Goal: Task Accomplishment & Management: Manage account settings

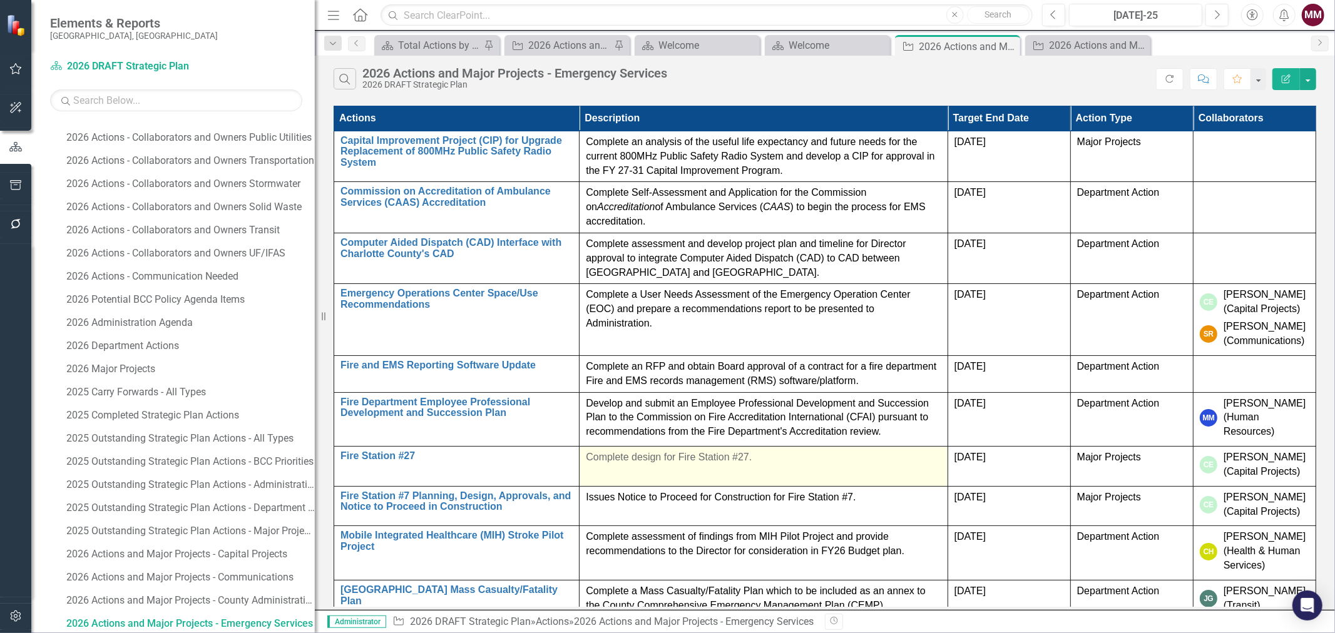
scroll to position [69, 0]
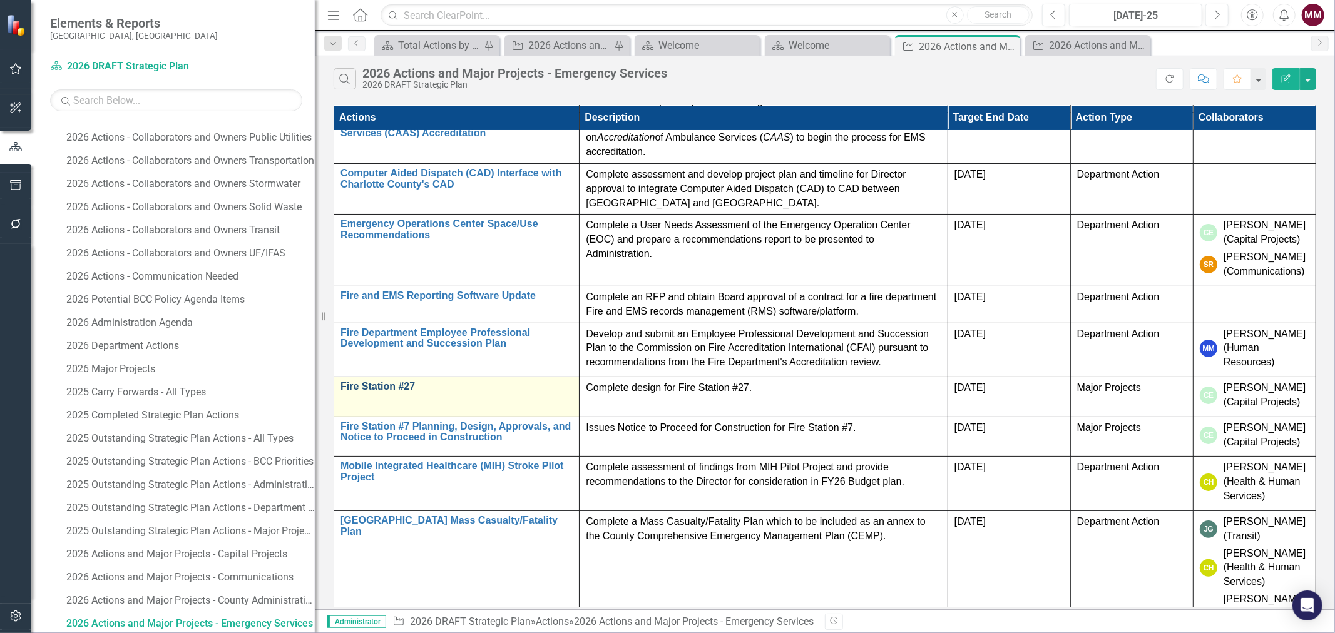
click at [398, 383] on link "Fire Station #27" at bounding box center [456, 386] width 232 height 11
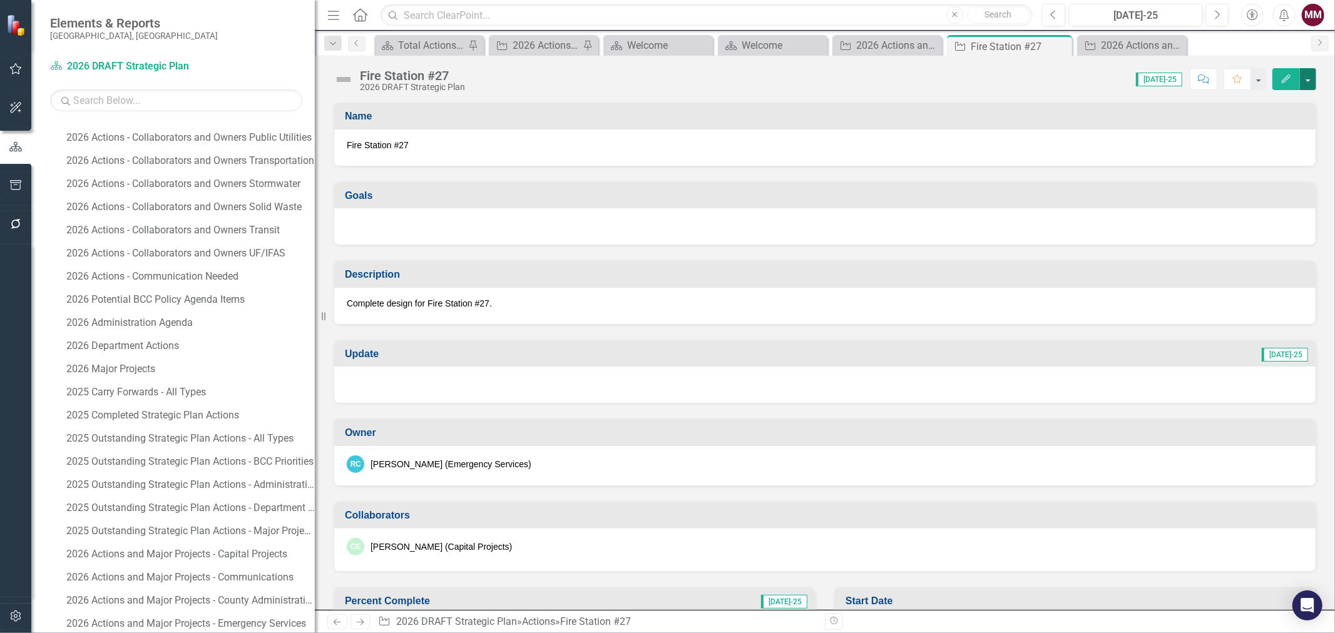
click at [1314, 80] on button "button" at bounding box center [1308, 79] width 16 height 22
click at [1233, 100] on link "Edit Edit Action" at bounding box center [1239, 102] width 152 height 23
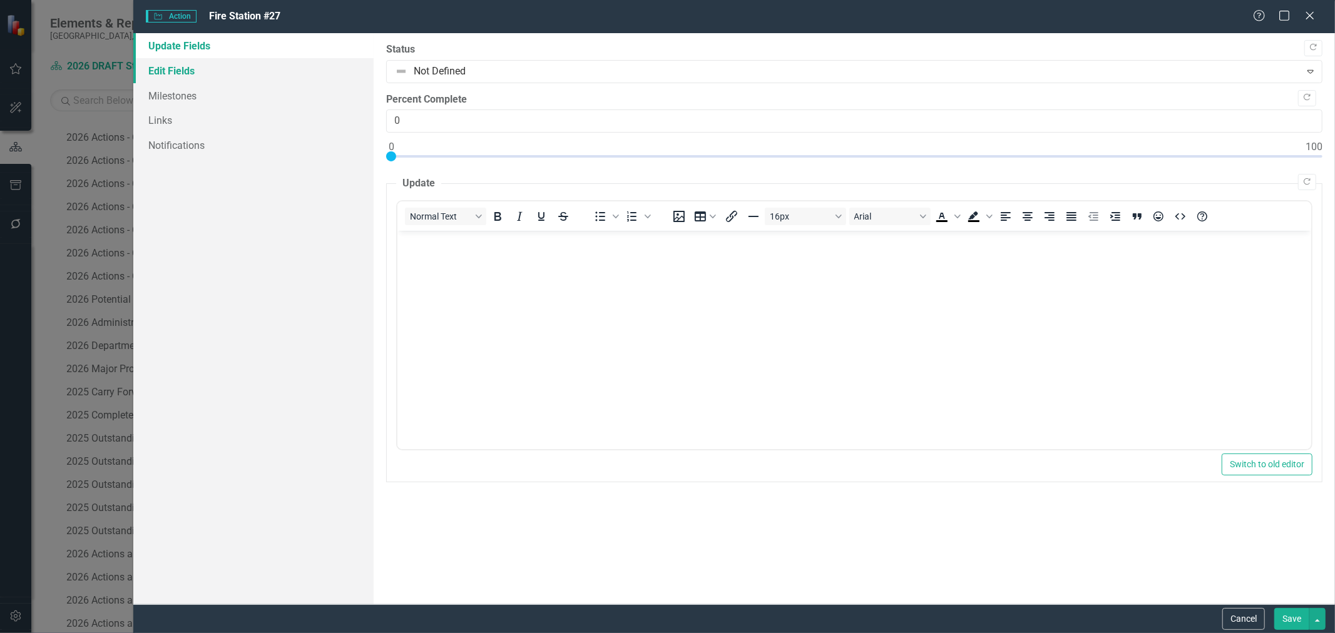
click at [161, 75] on link "Edit Fields" at bounding box center [253, 70] width 240 height 25
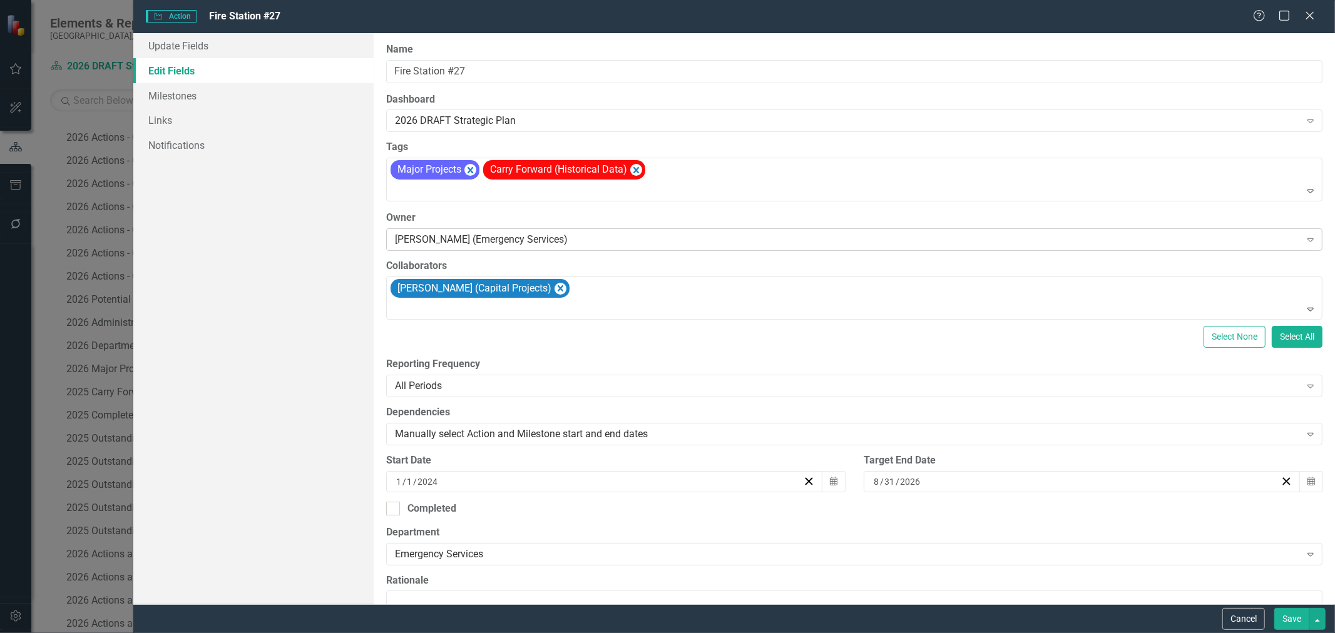
click at [582, 239] on div "[PERSON_NAME] (Emergency Services)" at bounding box center [847, 239] width 905 height 14
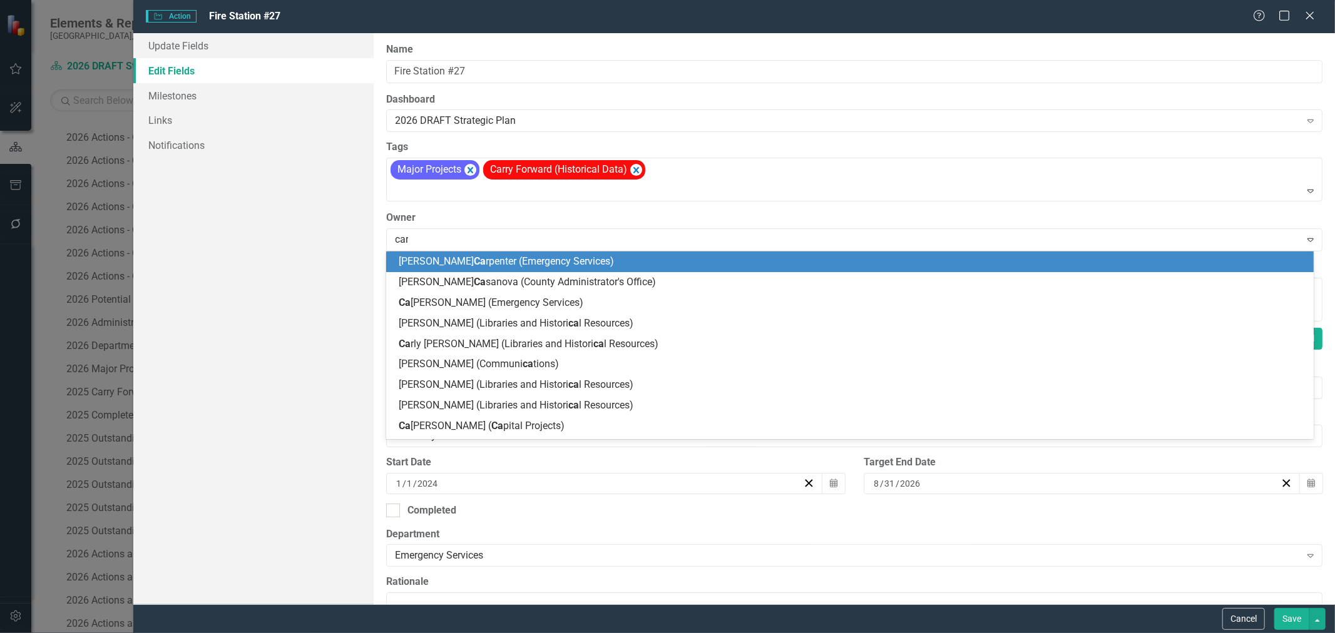
type input "caro"
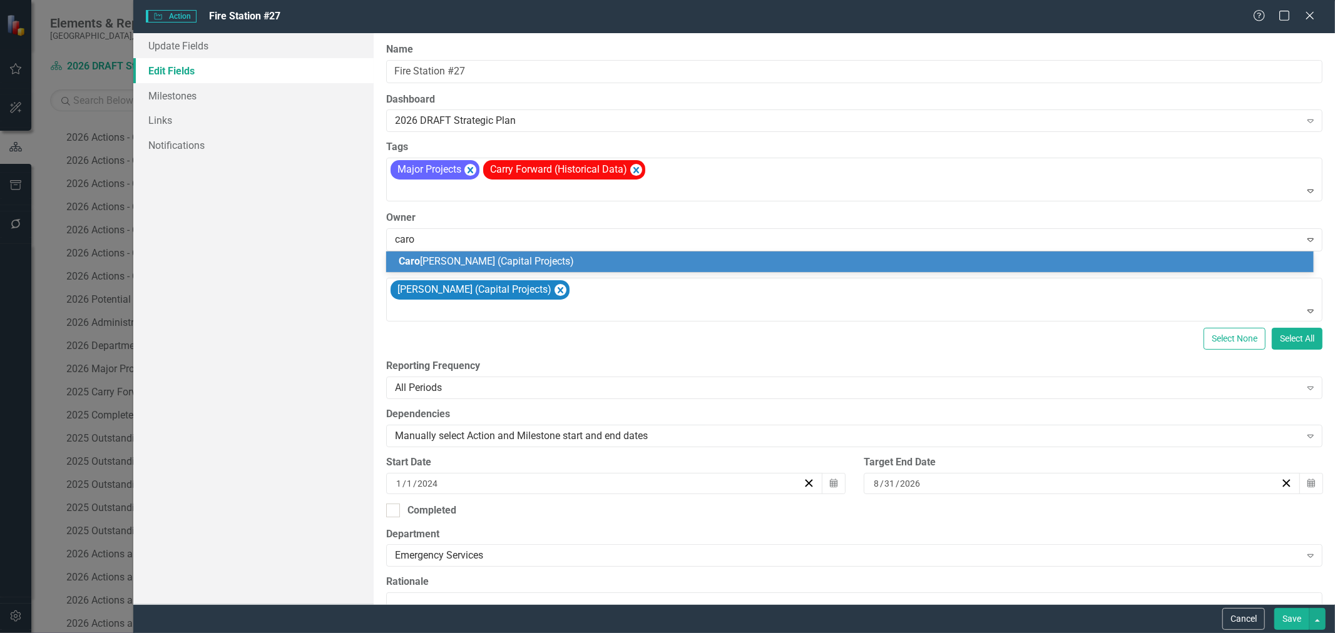
click at [568, 262] on div "[PERSON_NAME] [PERSON_NAME] (Capital Projects)" at bounding box center [852, 262] width 907 height 14
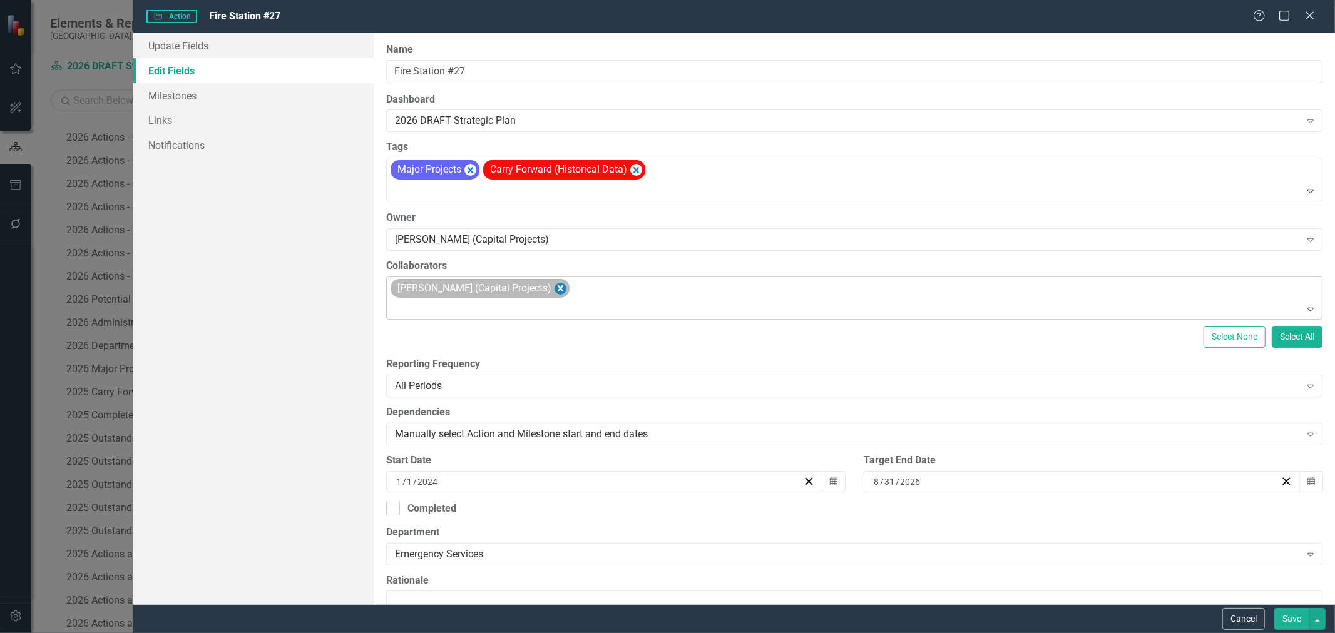
click at [566, 284] on icon "Remove Carolyn Eastwood (Capital Projects)" at bounding box center [561, 289] width 12 height 16
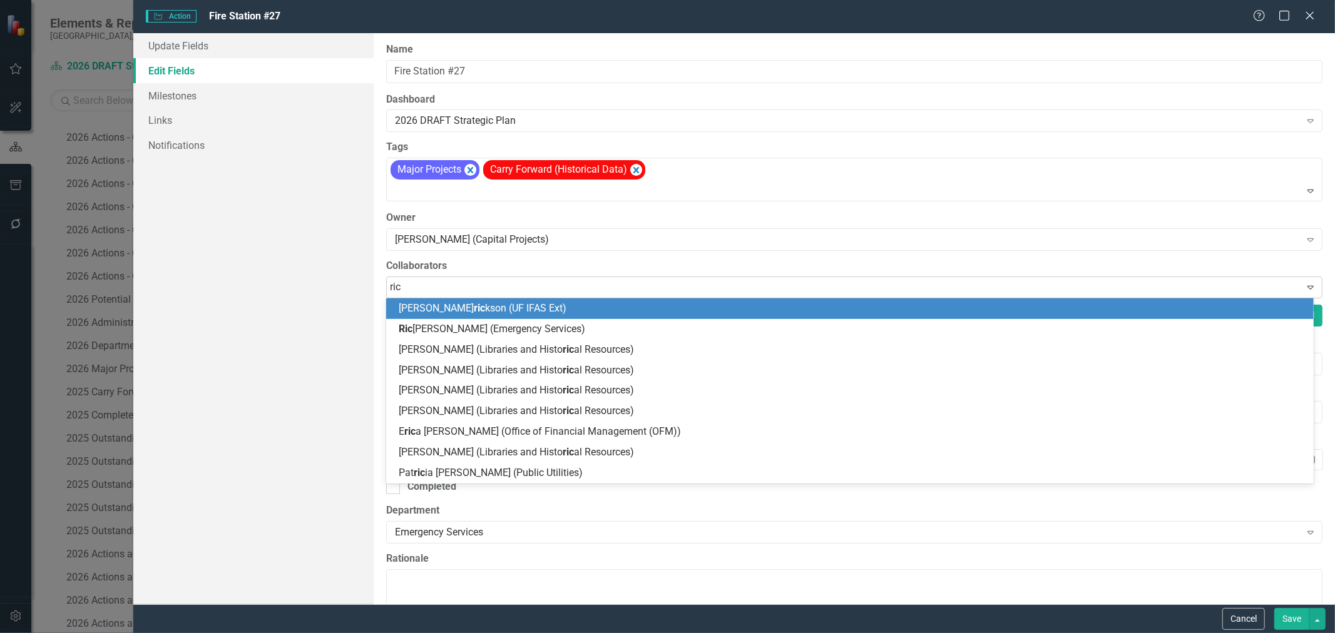
type input "rich"
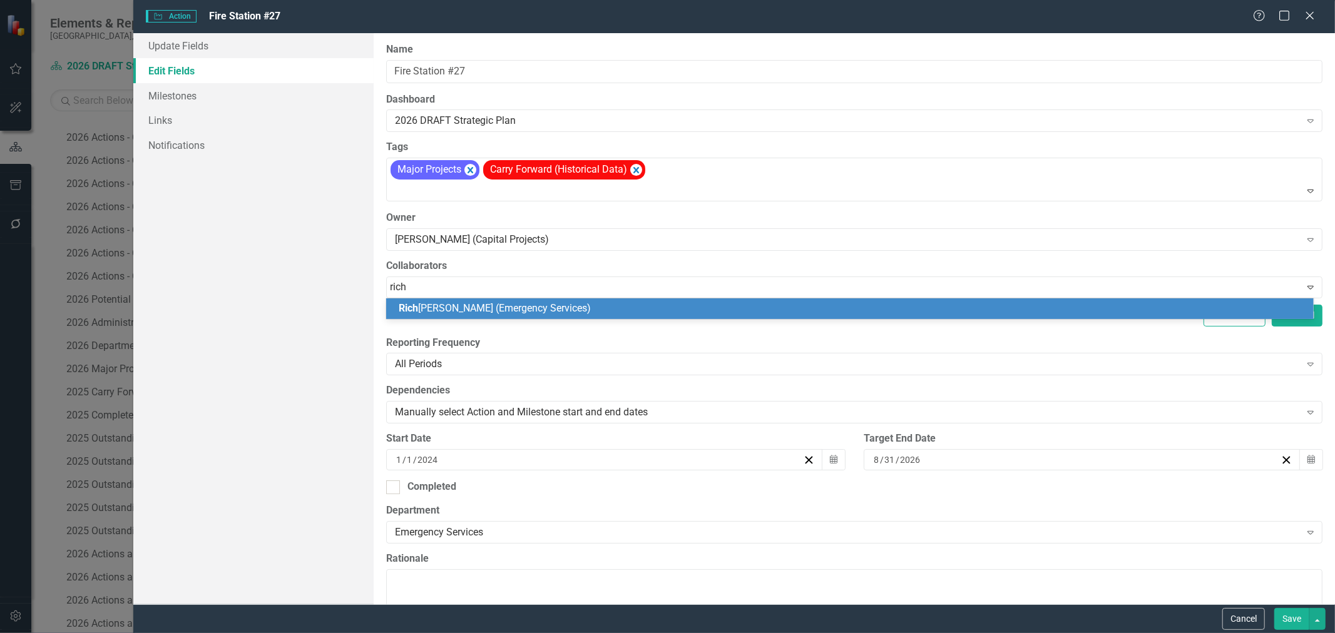
click at [554, 310] on div "[PERSON_NAME] (Emergency Services)" at bounding box center [852, 309] width 907 height 14
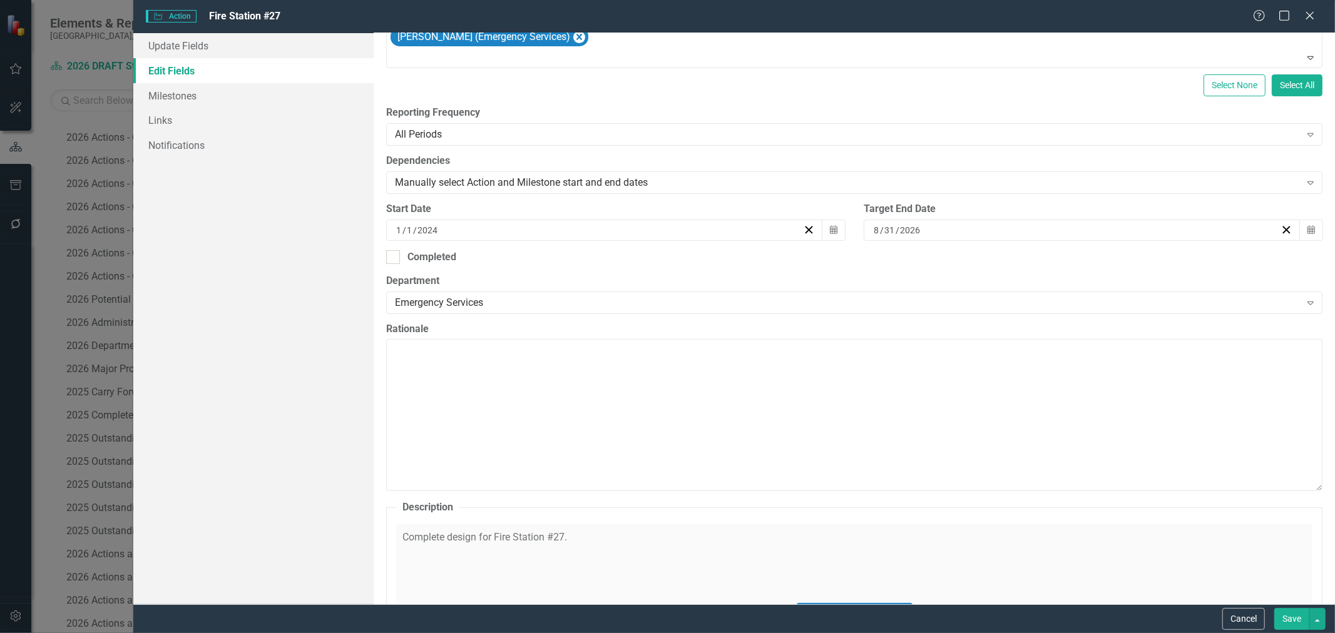
scroll to position [278, 0]
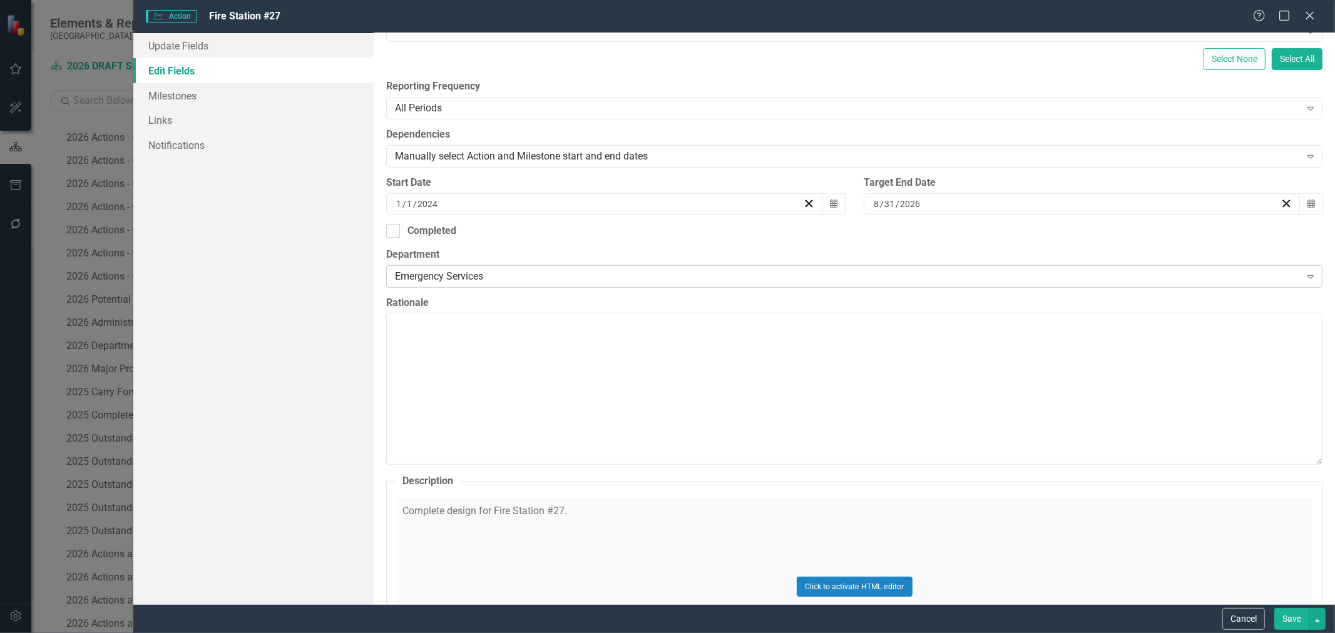
click at [559, 278] on div "Emergency Services" at bounding box center [847, 276] width 905 height 14
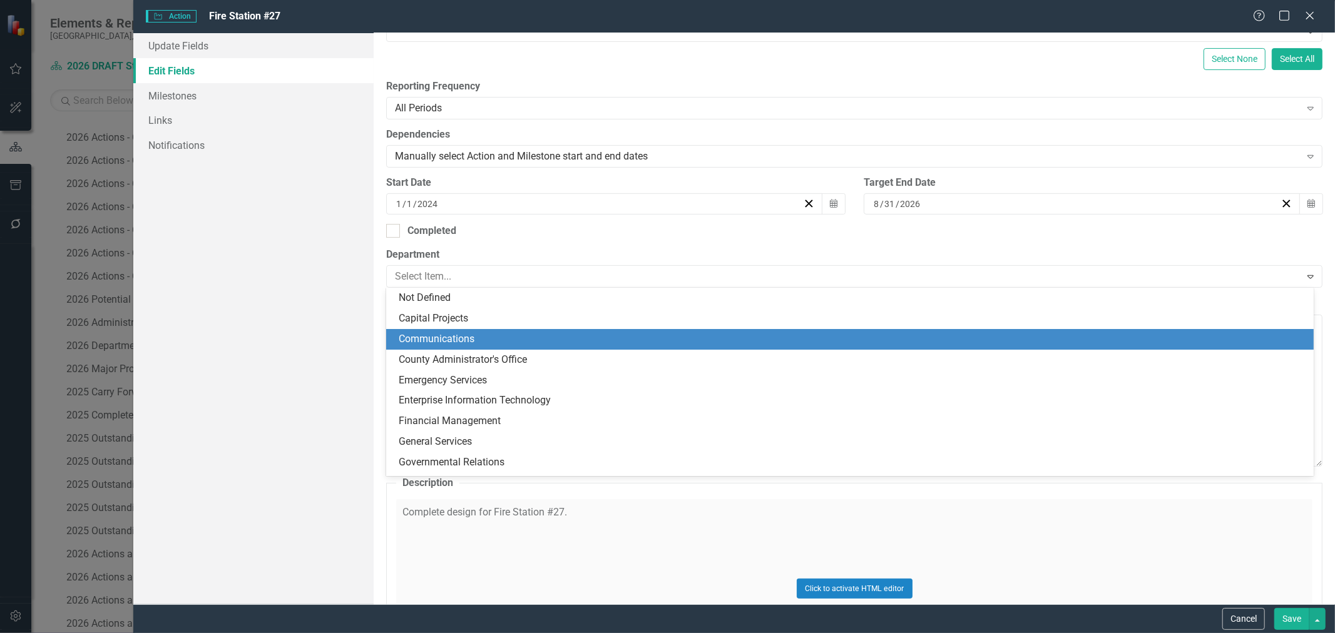
scroll to position [0, 0]
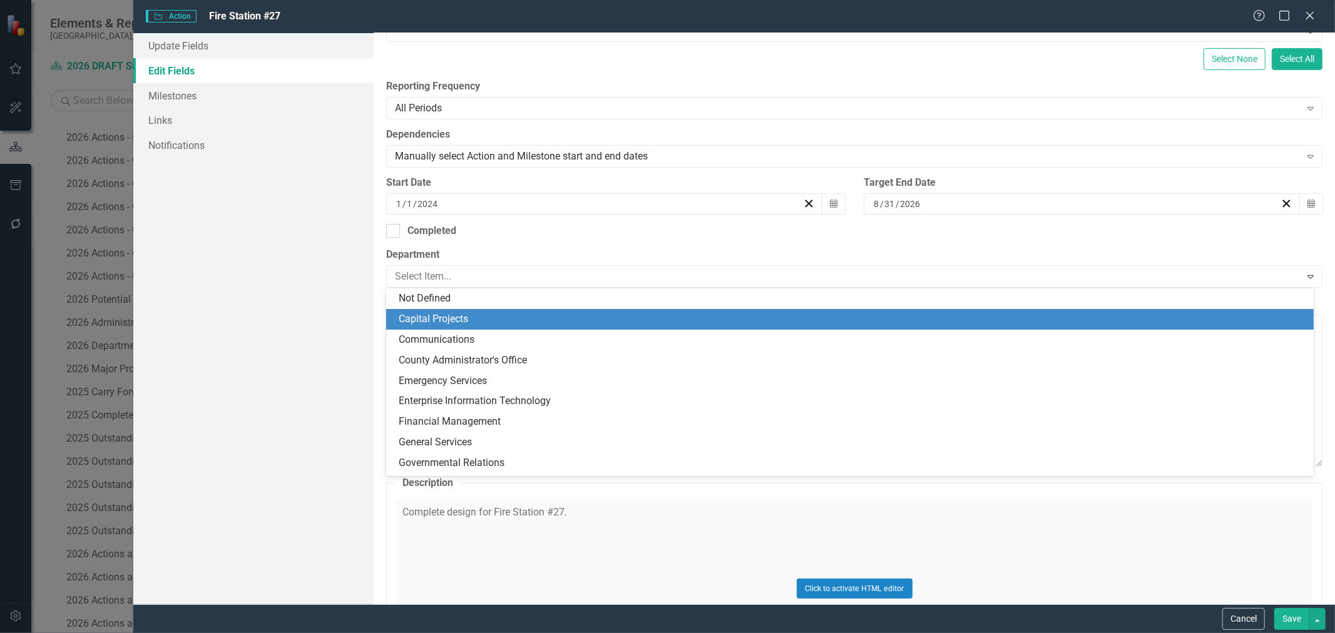
click at [483, 320] on div "Capital Projects" at bounding box center [852, 319] width 907 height 14
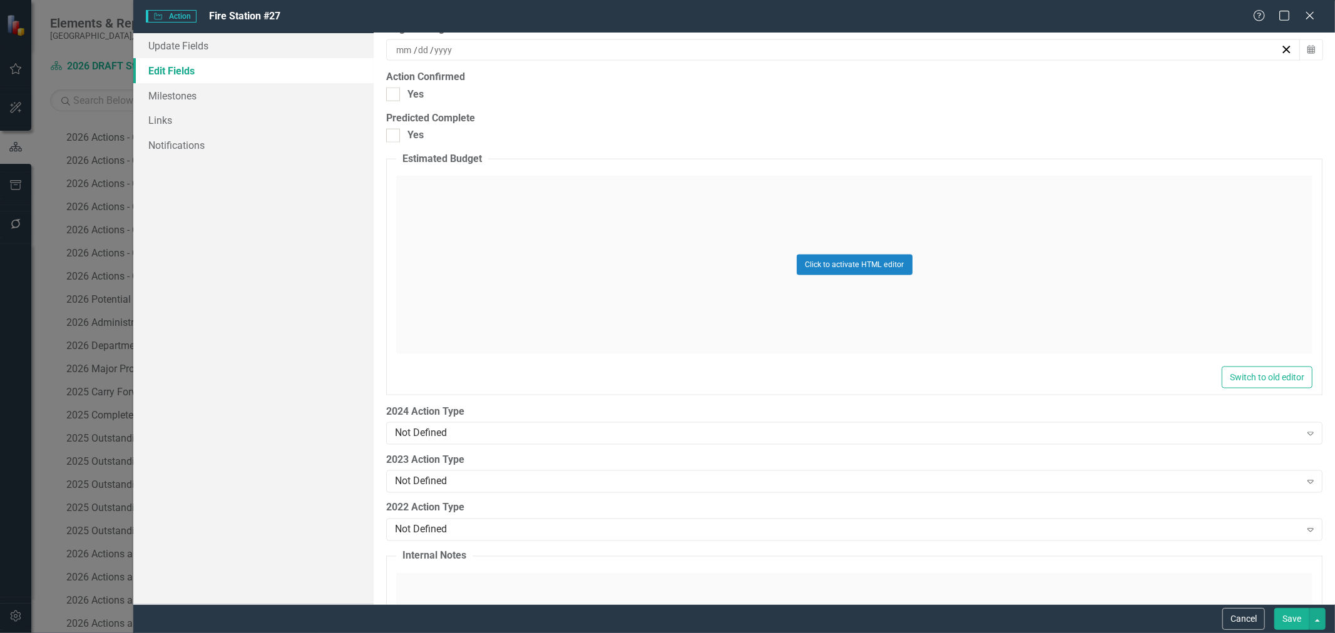
scroll to position [1547, 0]
click at [1283, 613] on button "Save" at bounding box center [1291, 619] width 35 height 22
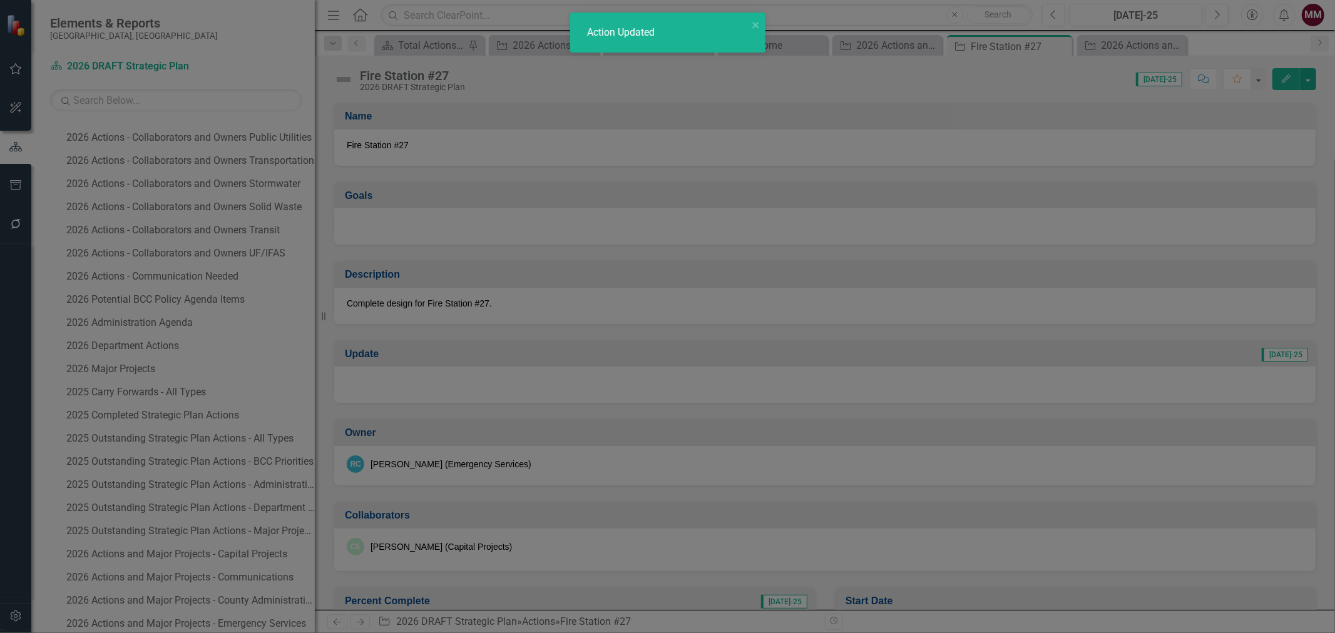
checkbox input "true"
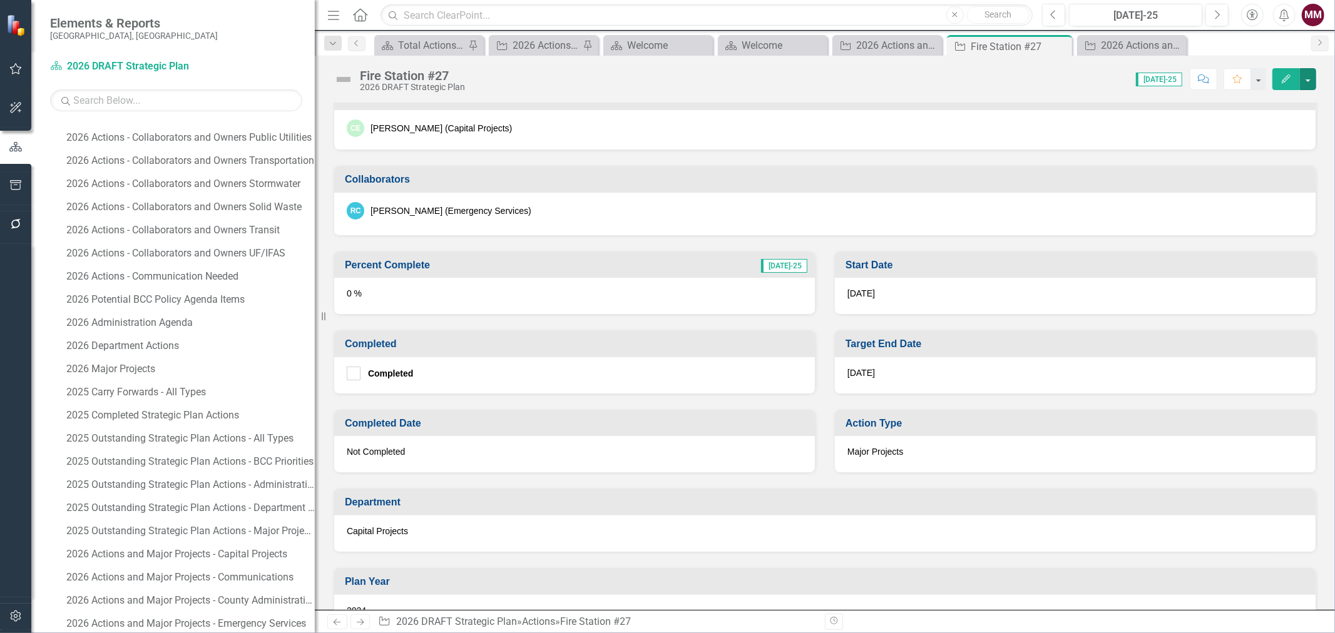
scroll to position [486, 0]
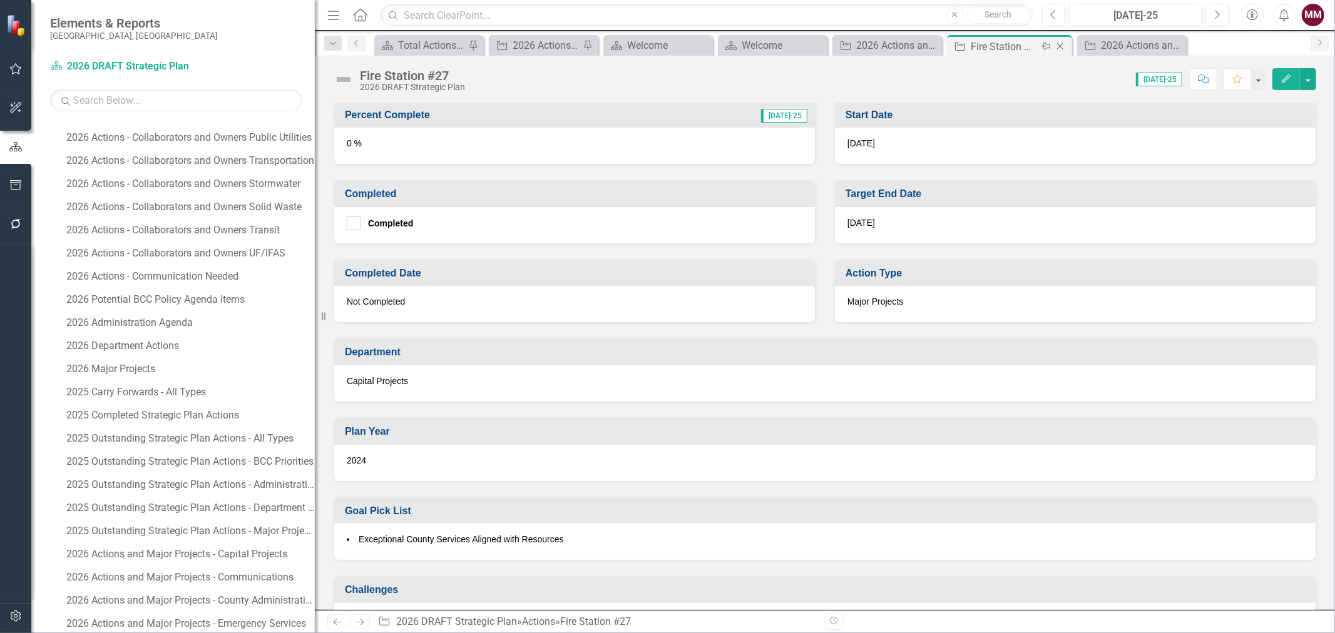
click at [1063, 51] on icon "Close" at bounding box center [1060, 46] width 13 height 10
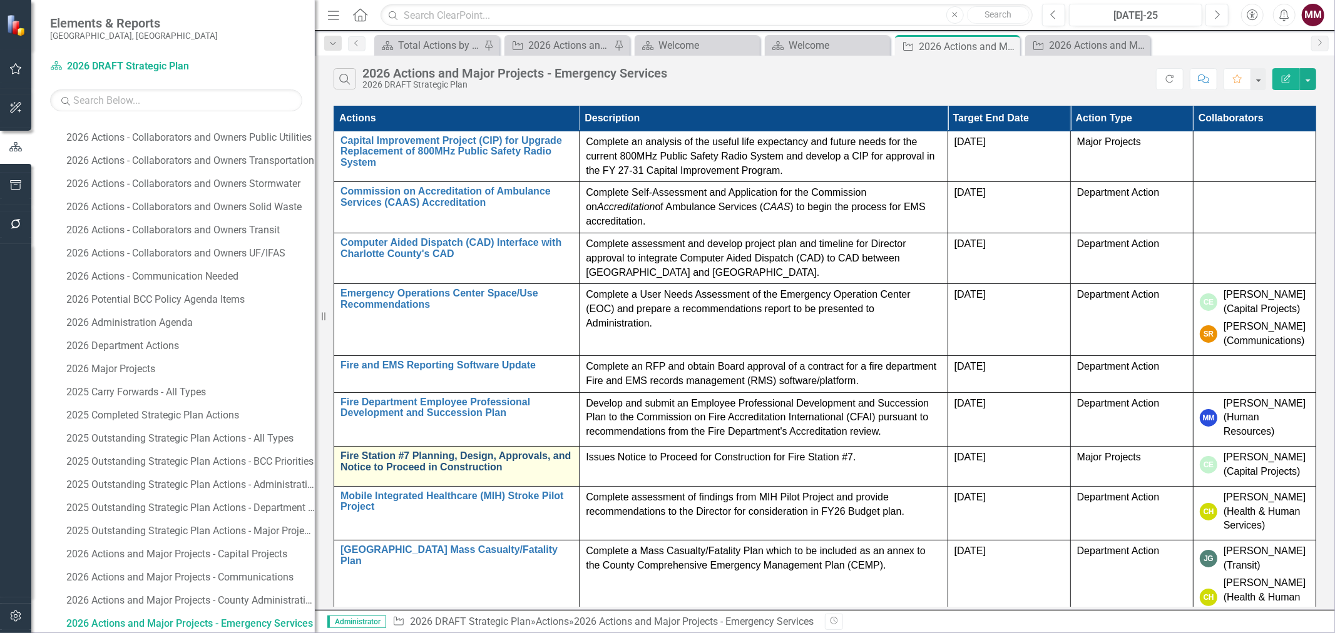
click at [474, 466] on link "Fire Station #7 Planning, Design, Approvals, and Notice to Proceed in Construct…" at bounding box center [456, 462] width 232 height 22
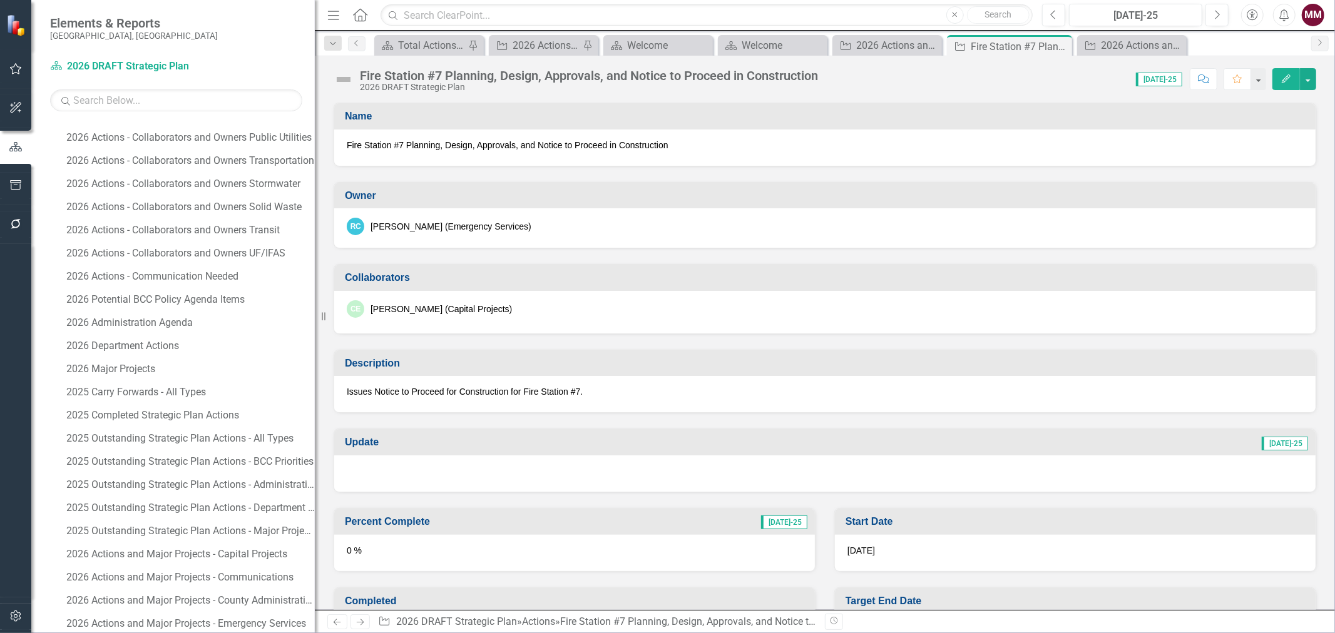
click at [1281, 78] on icon "Edit" at bounding box center [1286, 78] width 11 height 9
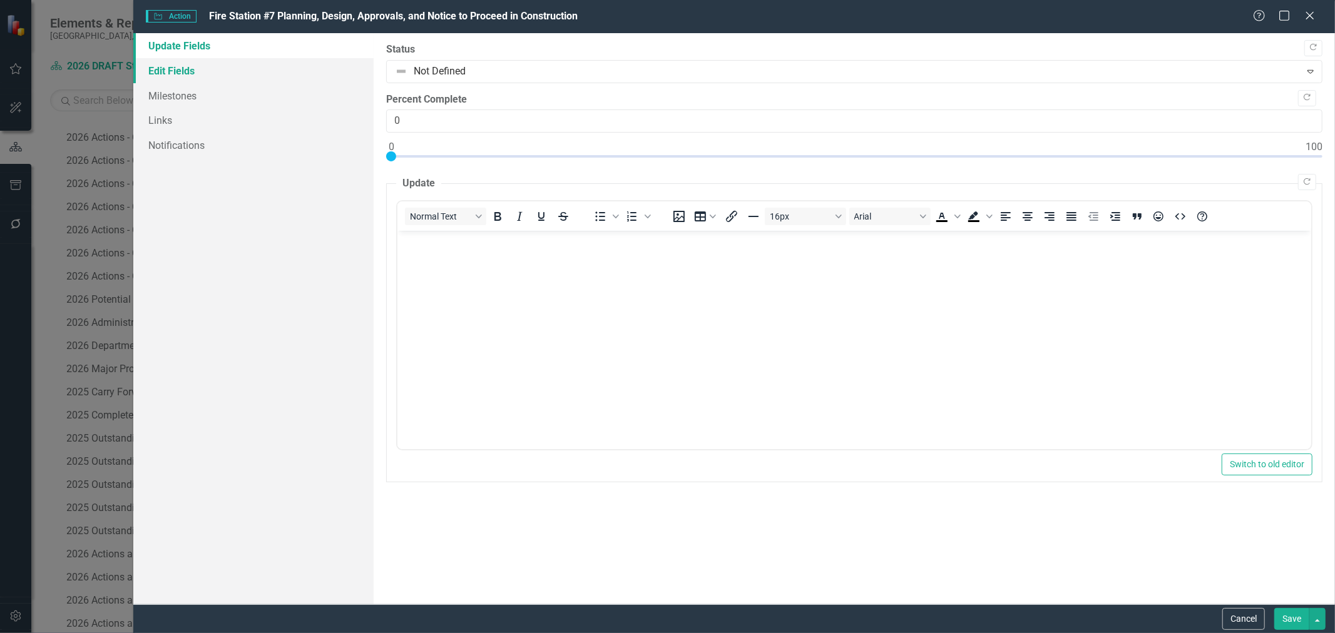
click at [149, 69] on link "Edit Fields" at bounding box center [253, 70] width 240 height 25
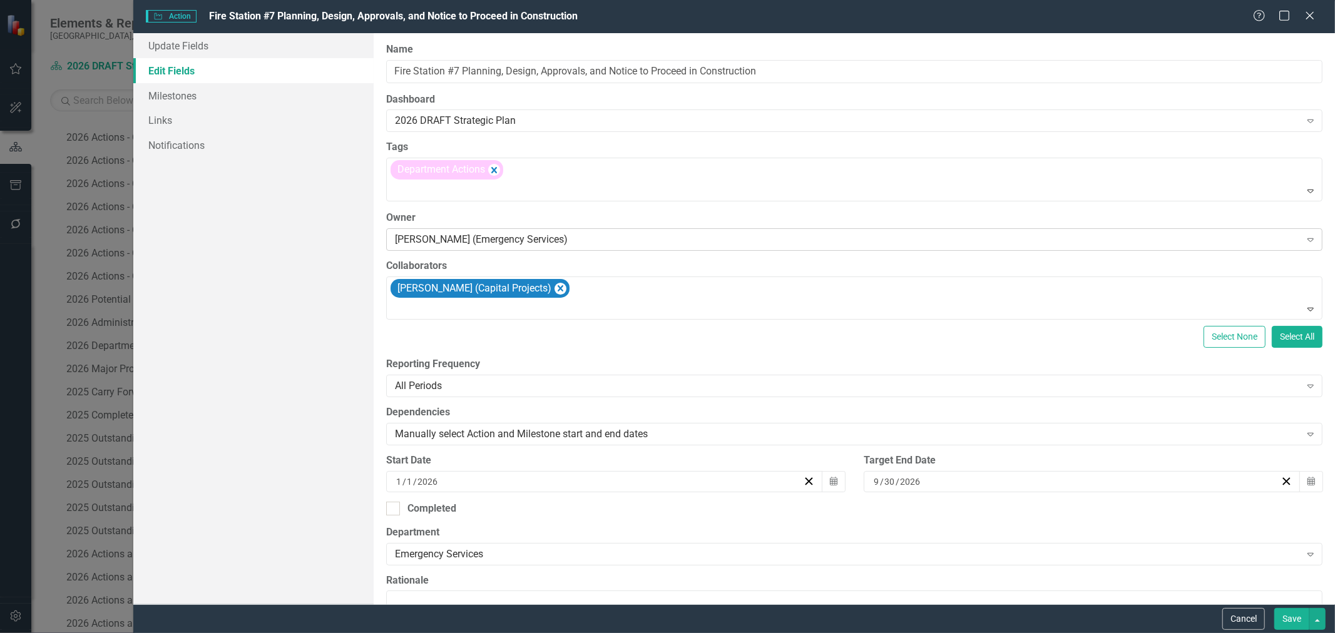
click at [582, 245] on div "[PERSON_NAME] (Emergency Services)" at bounding box center [847, 239] width 905 height 14
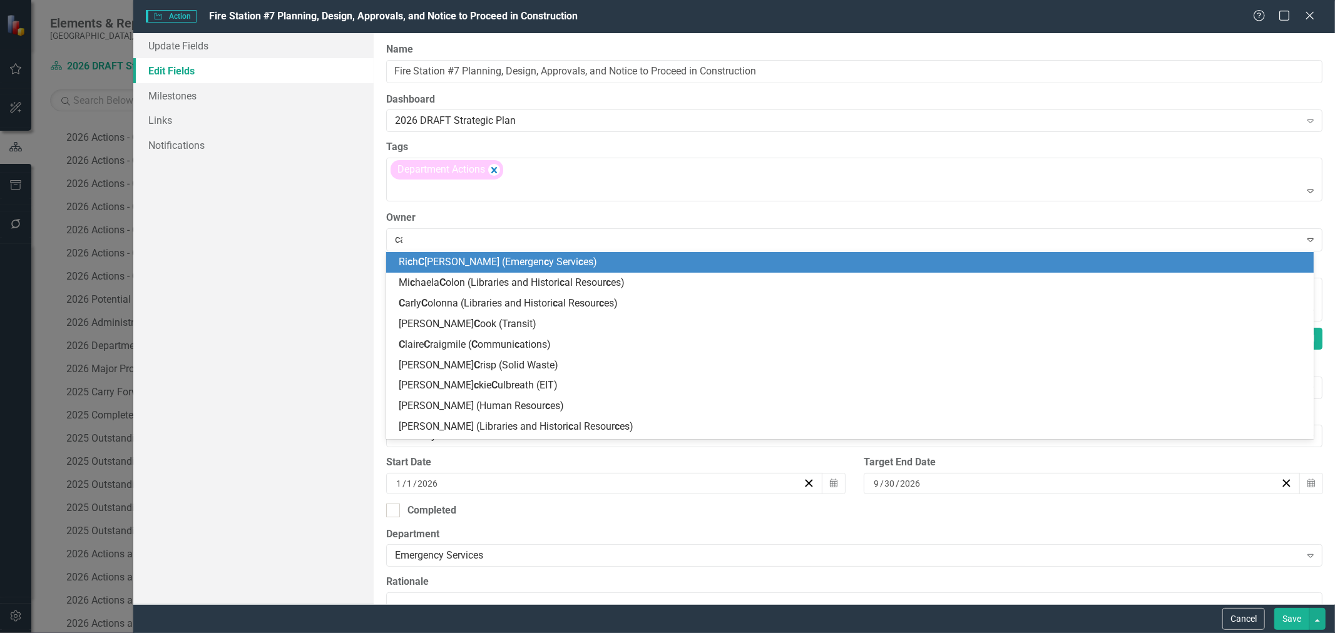
scroll to position [61, 0]
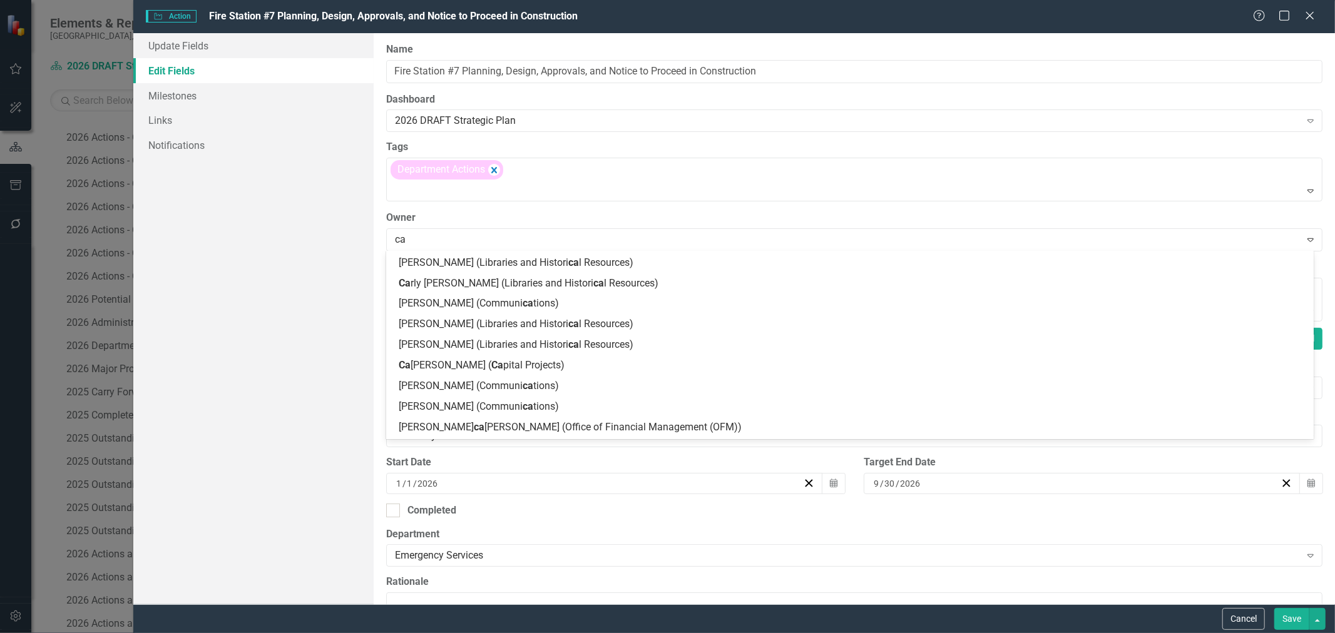
type input "car"
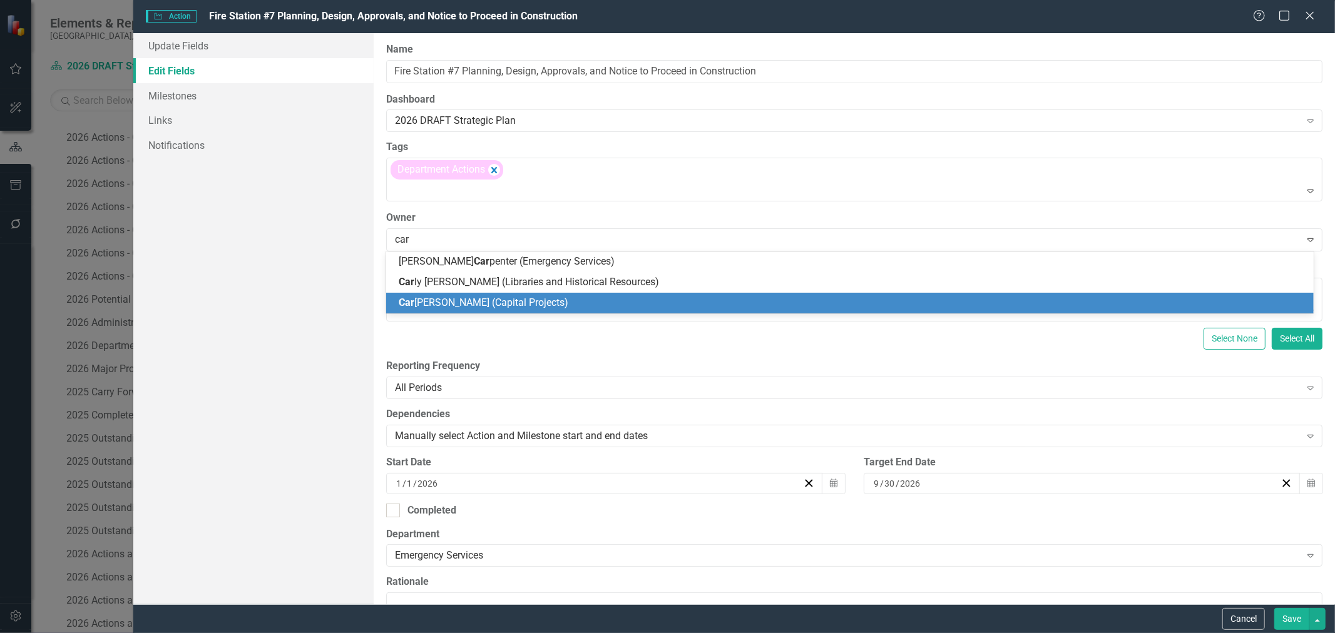
click at [531, 297] on span "Car [PERSON_NAME] (Capital Projects)" at bounding box center [484, 303] width 170 height 12
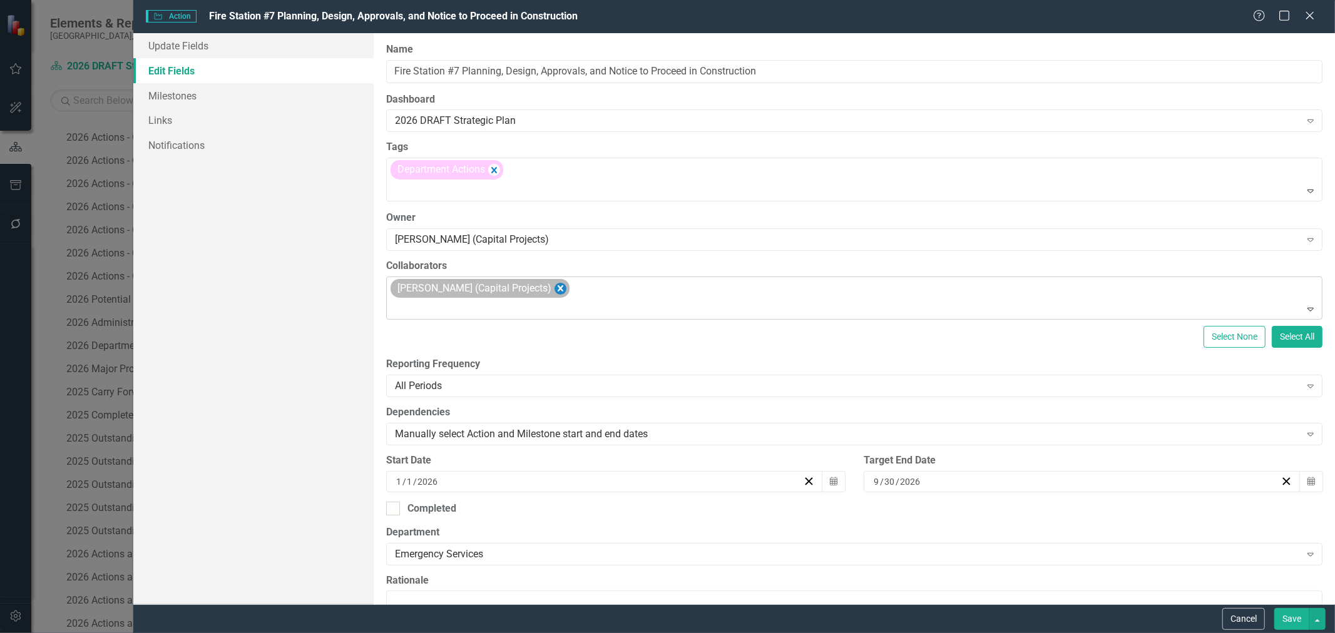
click at [563, 289] on icon "Remove Carolyn Eastwood (Capital Projects)" at bounding box center [561, 288] width 6 height 6
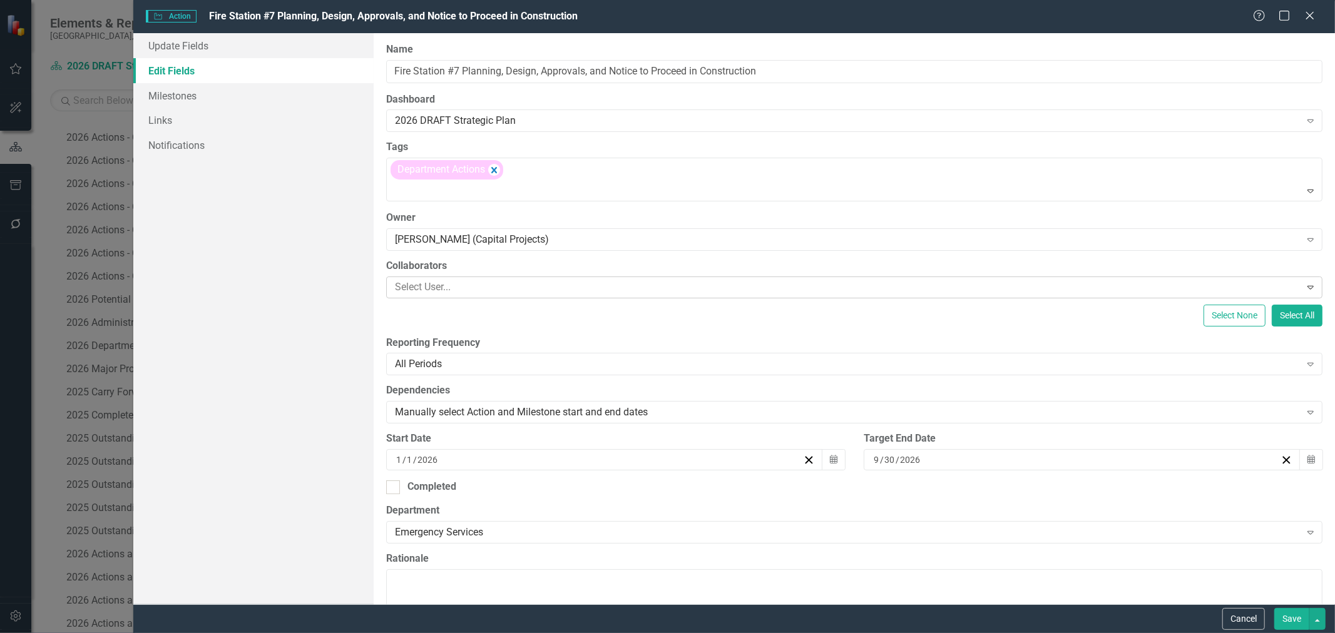
click at [566, 289] on div at bounding box center [845, 287] width 910 height 17
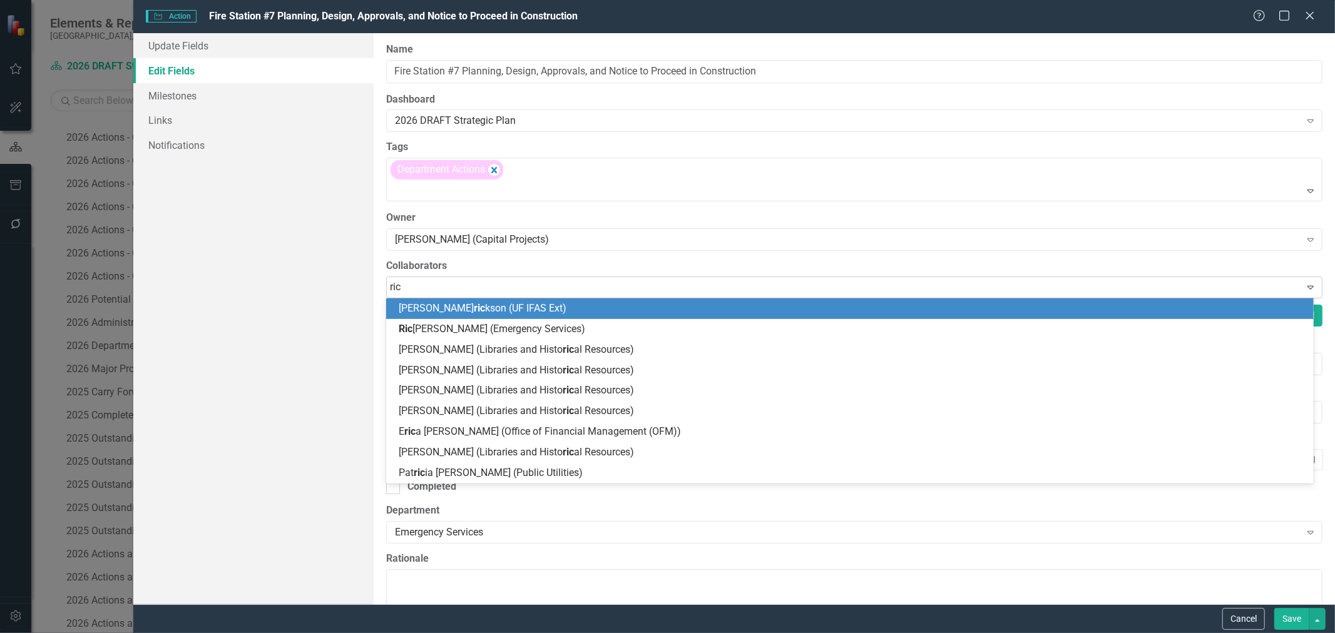
type input "rich"
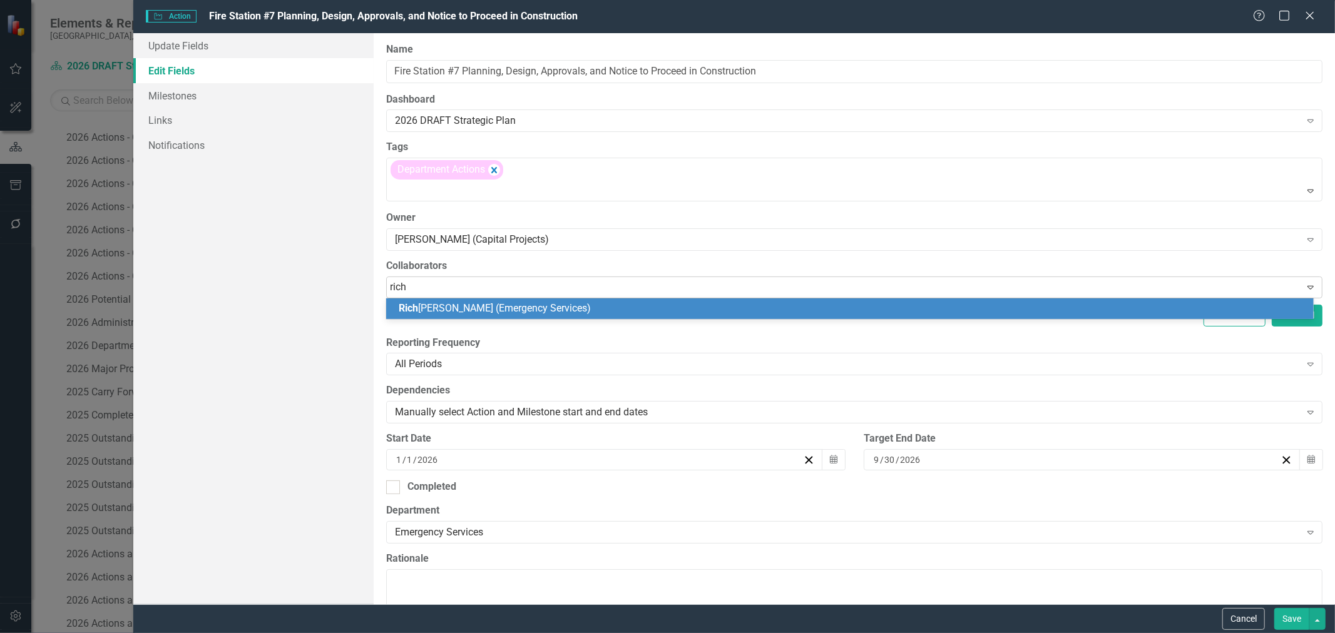
click at [556, 309] on div "[PERSON_NAME] (Emergency Services)" at bounding box center [852, 309] width 907 height 14
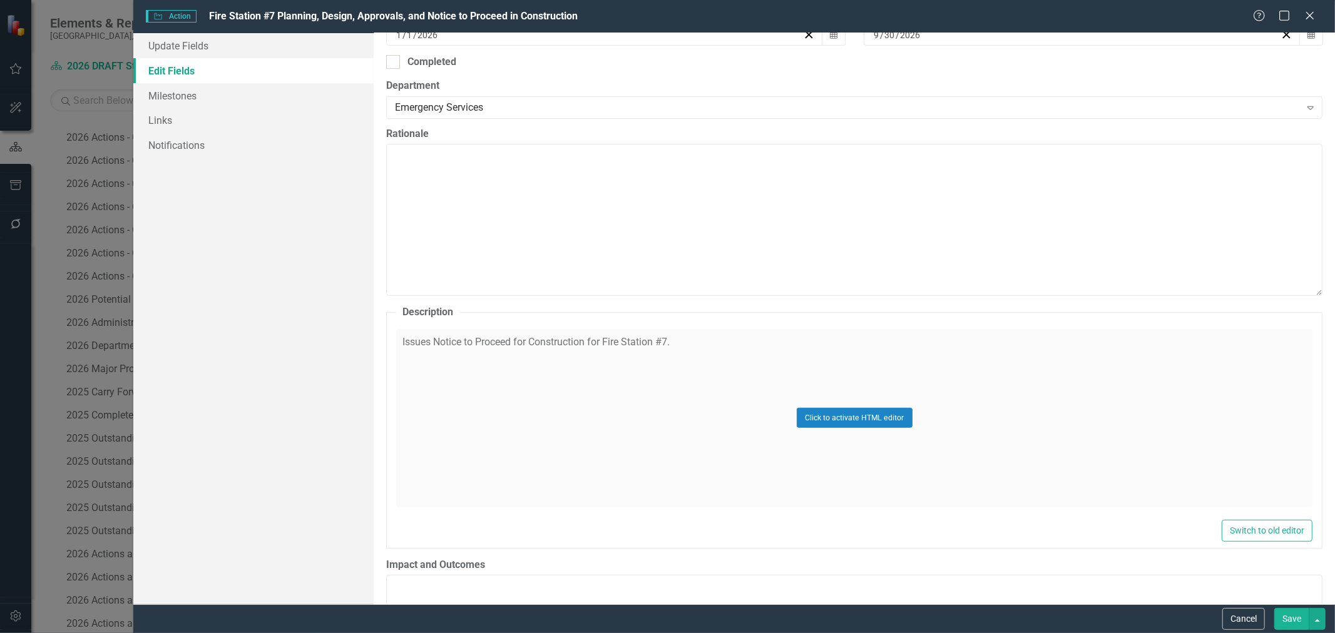
scroll to position [486, 0]
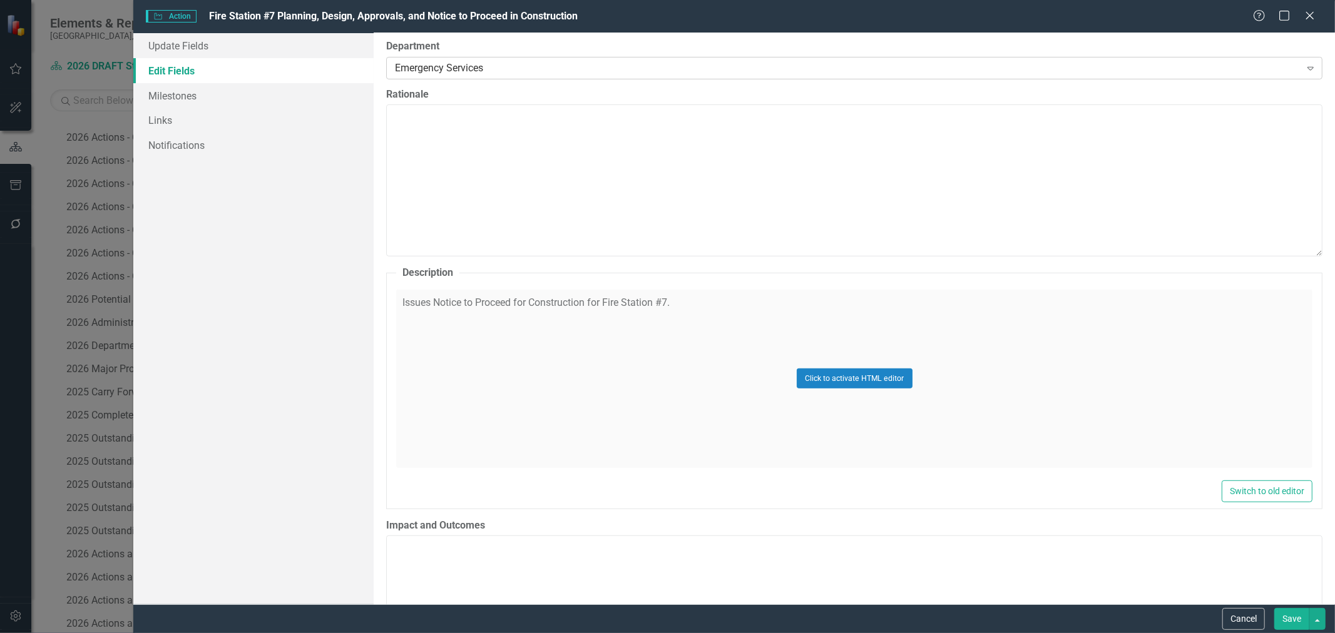
click at [513, 68] on div "Emergency Services" at bounding box center [847, 68] width 905 height 14
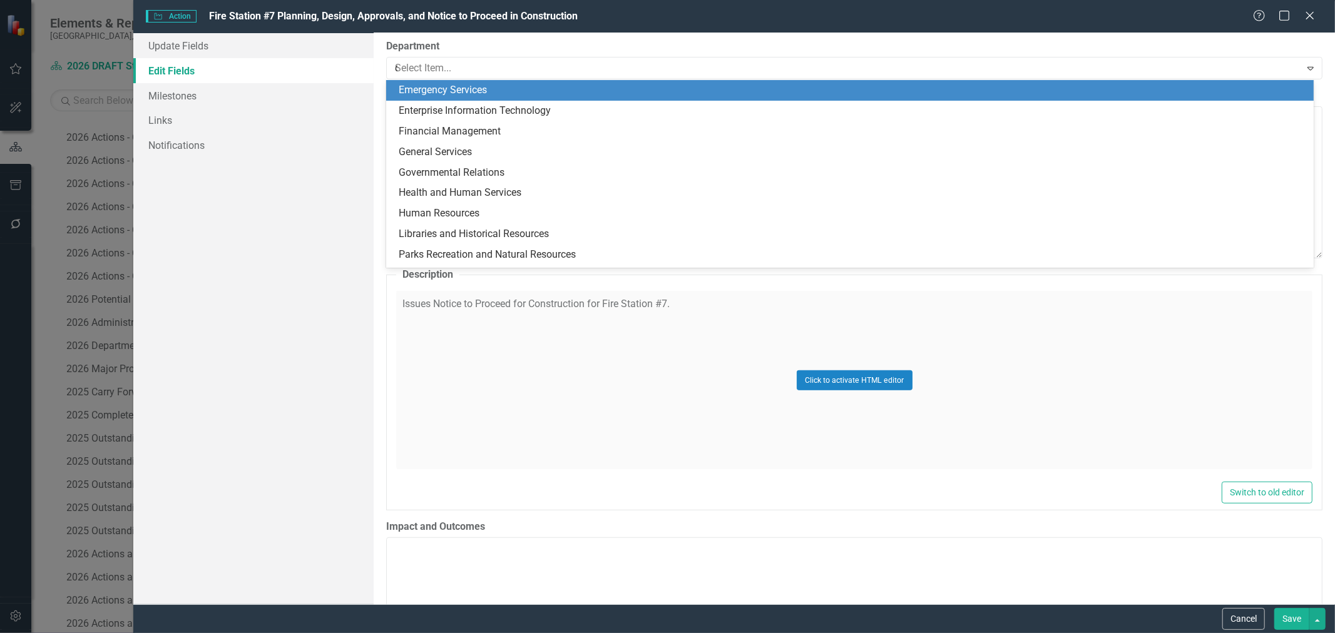
scroll to position [61, 0]
type input "ca"
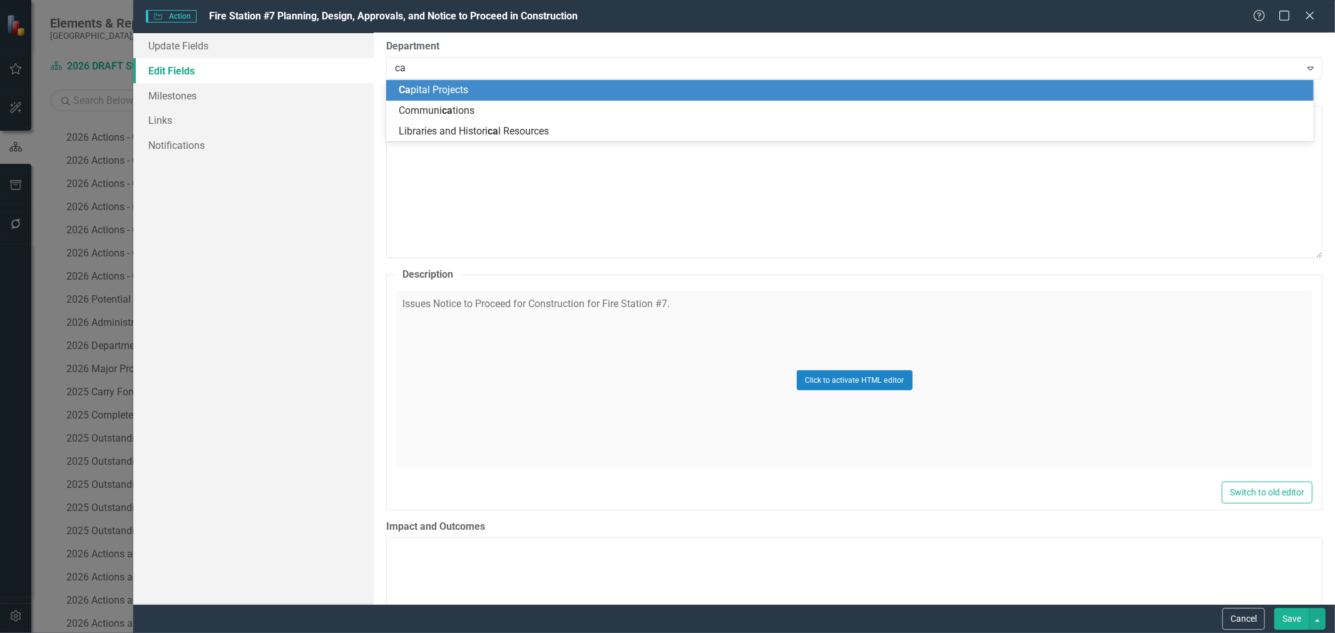
click at [507, 85] on div "Ca pital Projects" at bounding box center [852, 90] width 907 height 14
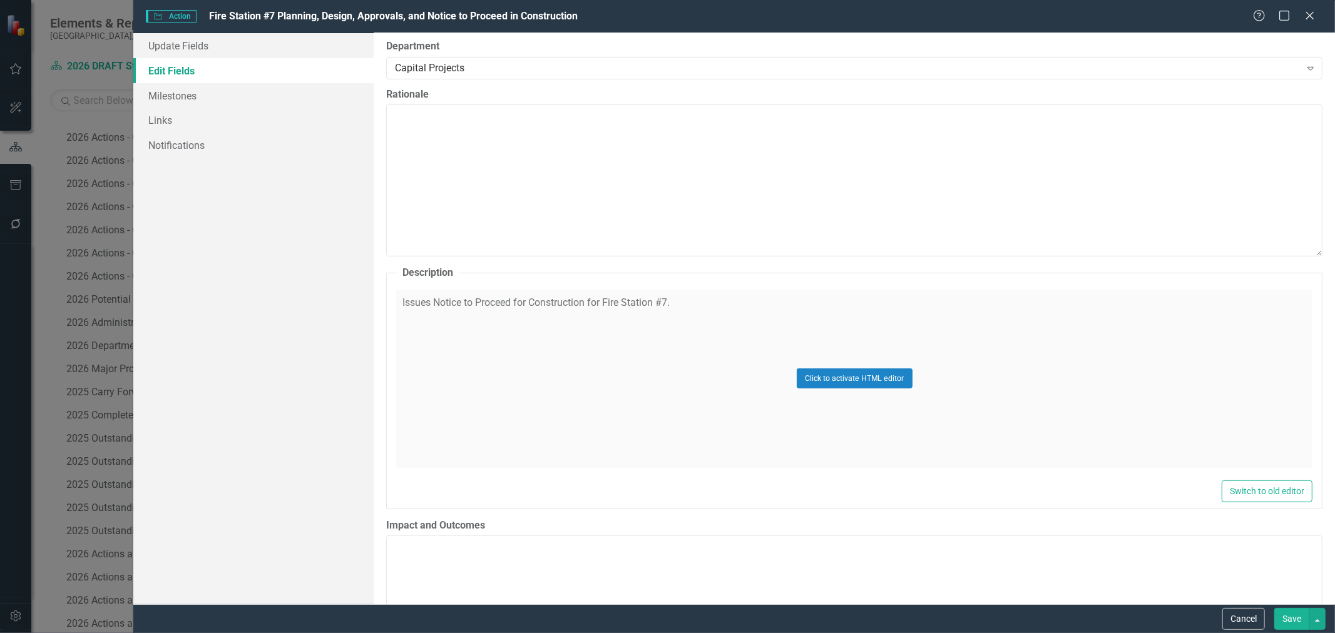
click at [1281, 623] on button "Save" at bounding box center [1291, 619] width 35 height 22
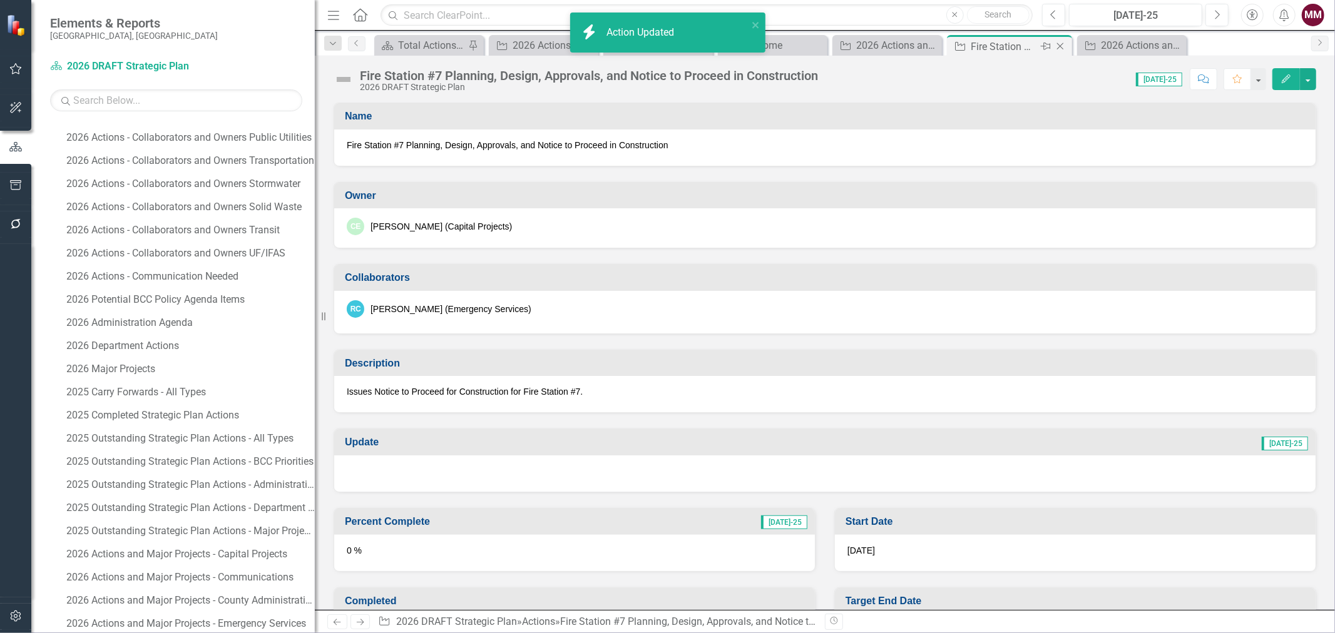
click at [1055, 44] on icon "Close" at bounding box center [1060, 46] width 13 height 10
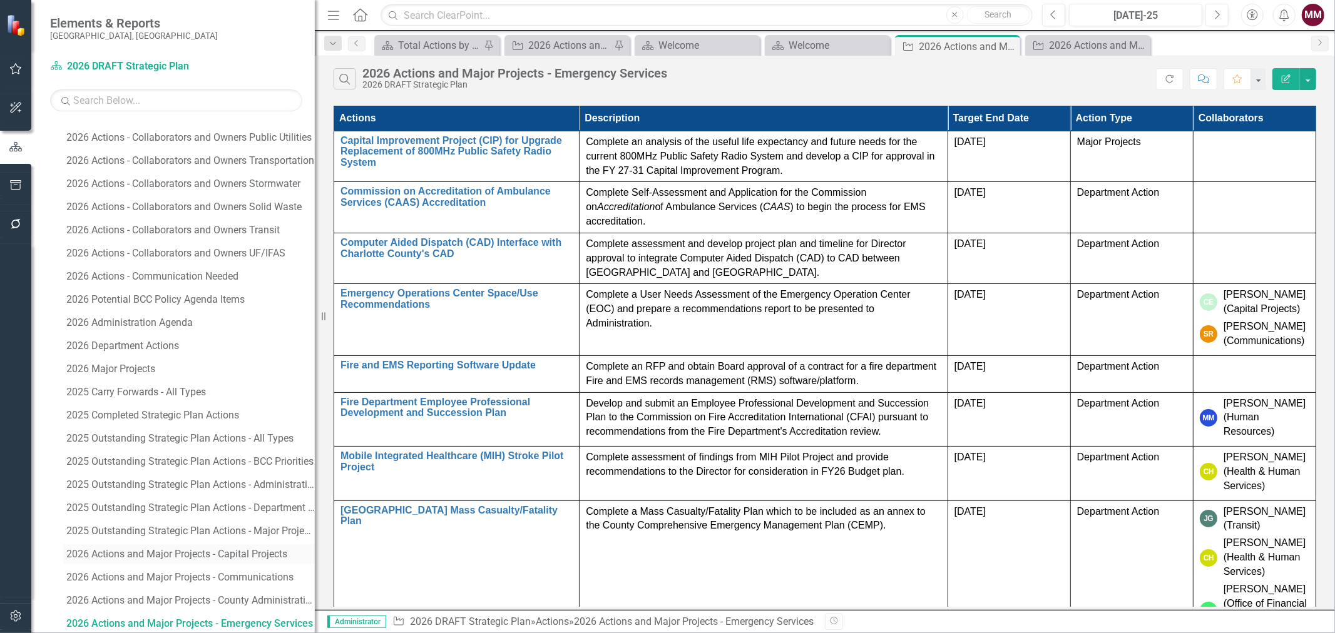
click at [171, 555] on div "2026 Actions and Major Projects - Capital Projects" at bounding box center [190, 554] width 248 height 11
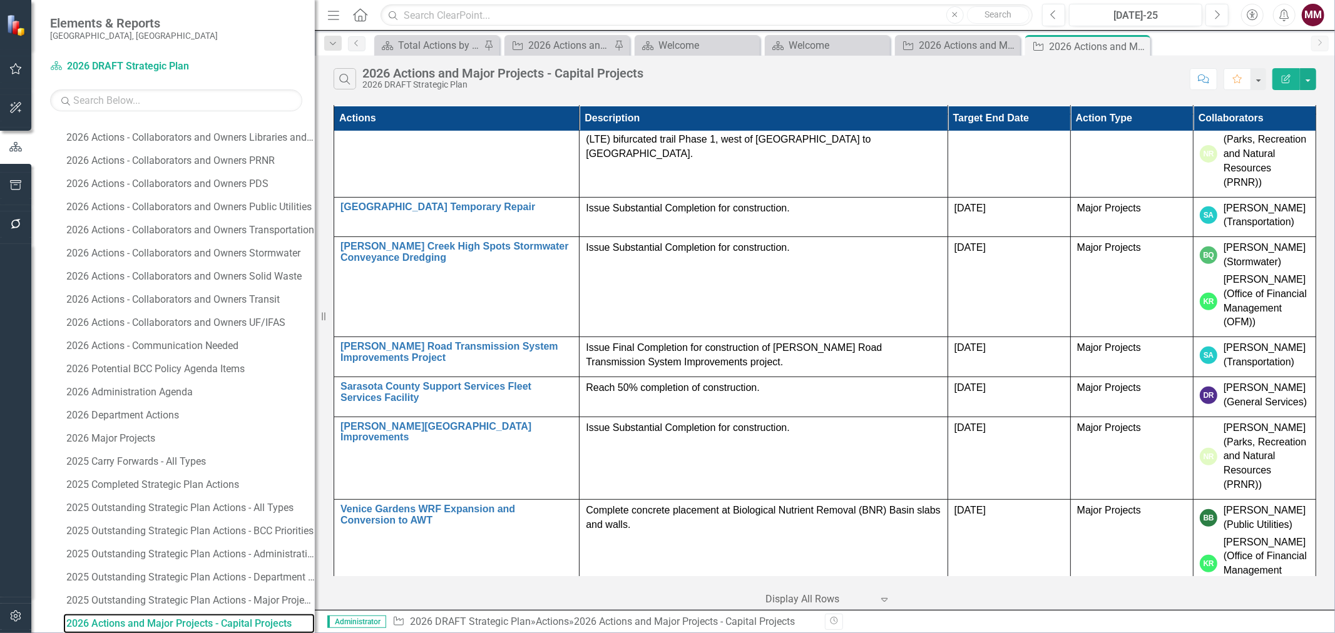
scroll to position [695, 0]
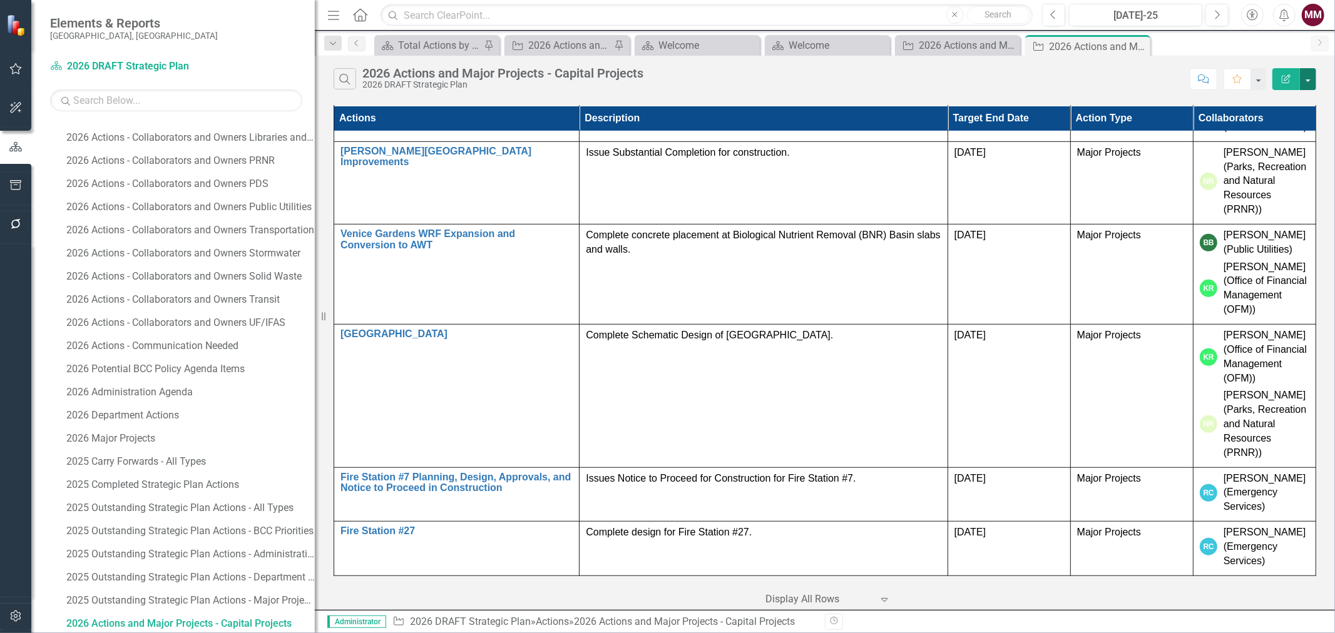
click at [1311, 79] on button "button" at bounding box center [1308, 79] width 16 height 22
click at [1286, 96] on link "Edit Report Edit Report" at bounding box center [1266, 102] width 99 height 23
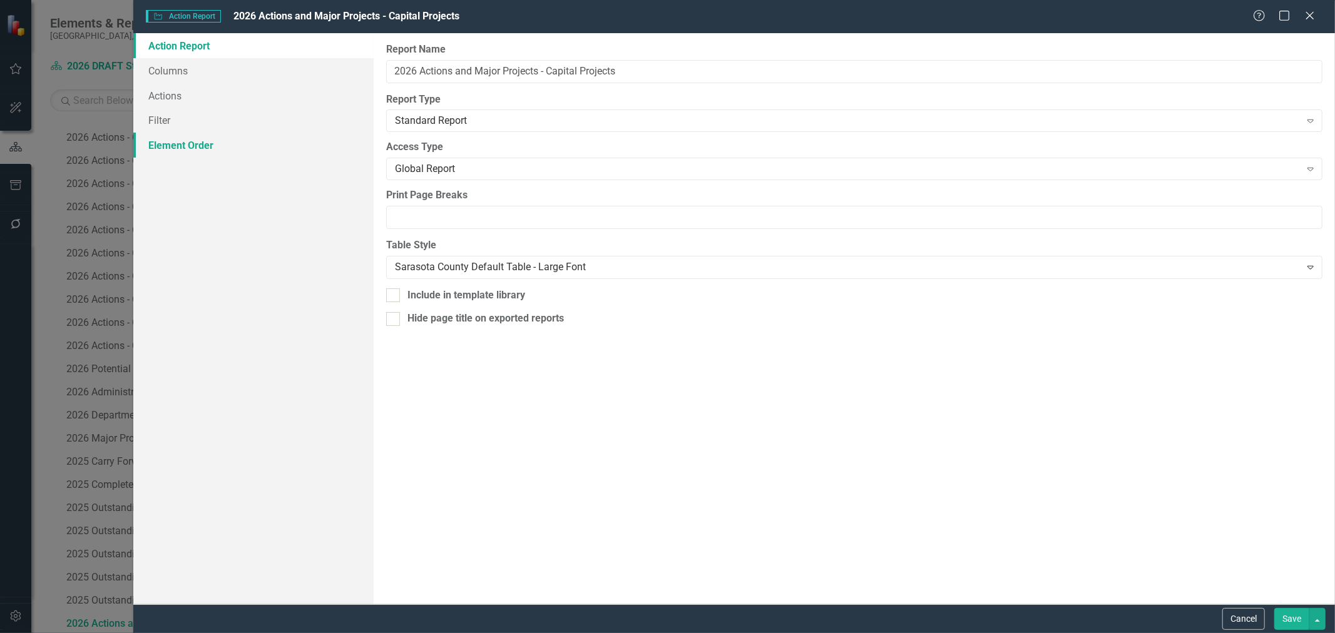
click at [163, 145] on link "Element Order" at bounding box center [253, 145] width 240 height 25
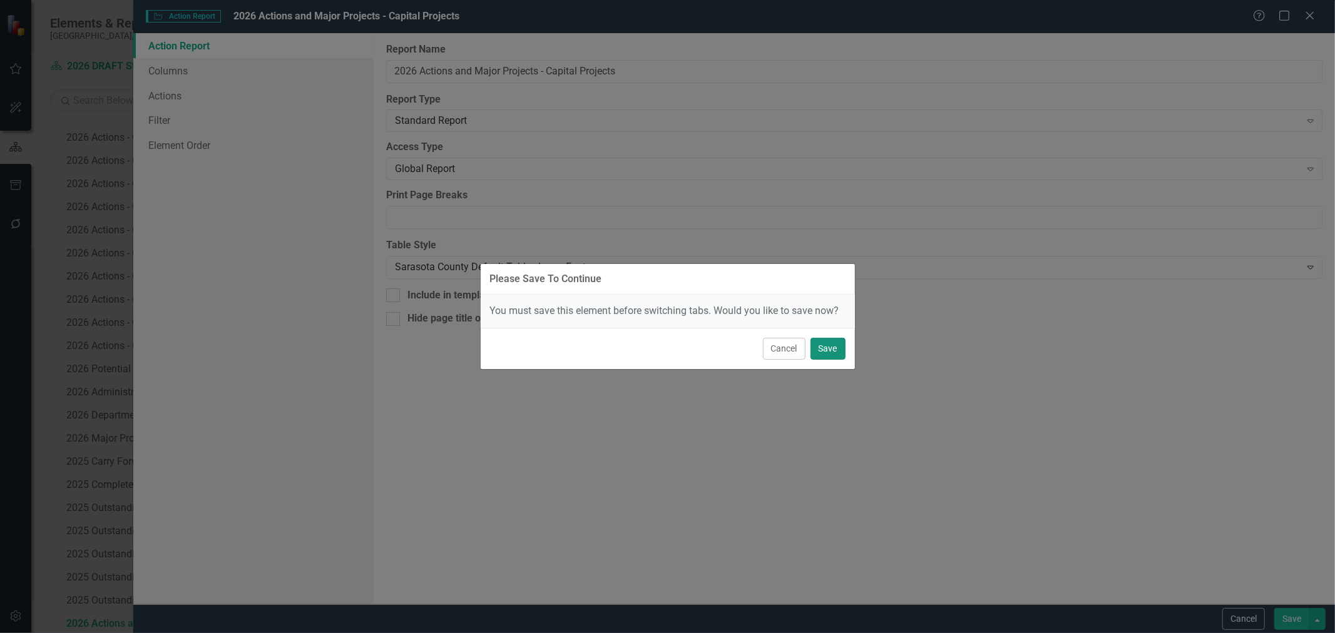
click at [826, 342] on button "Save" at bounding box center [827, 349] width 35 height 22
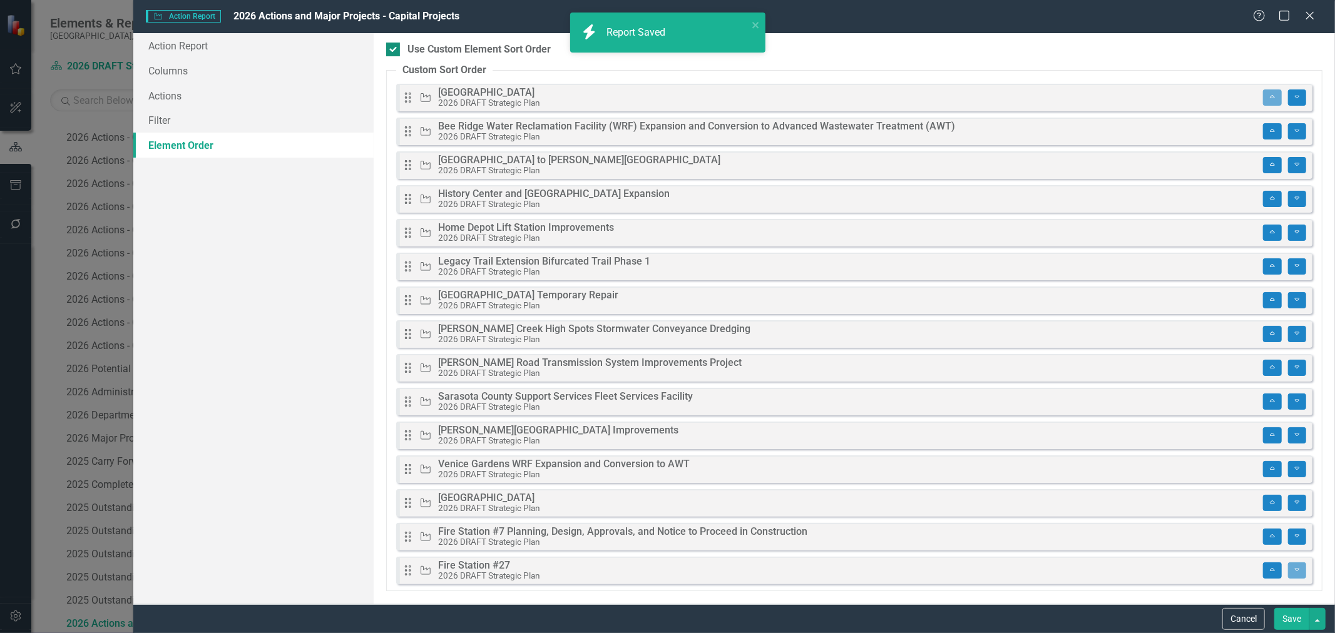
click at [392, 50] on input "Use Custom Element Sort Order" at bounding box center [390, 47] width 8 height 8
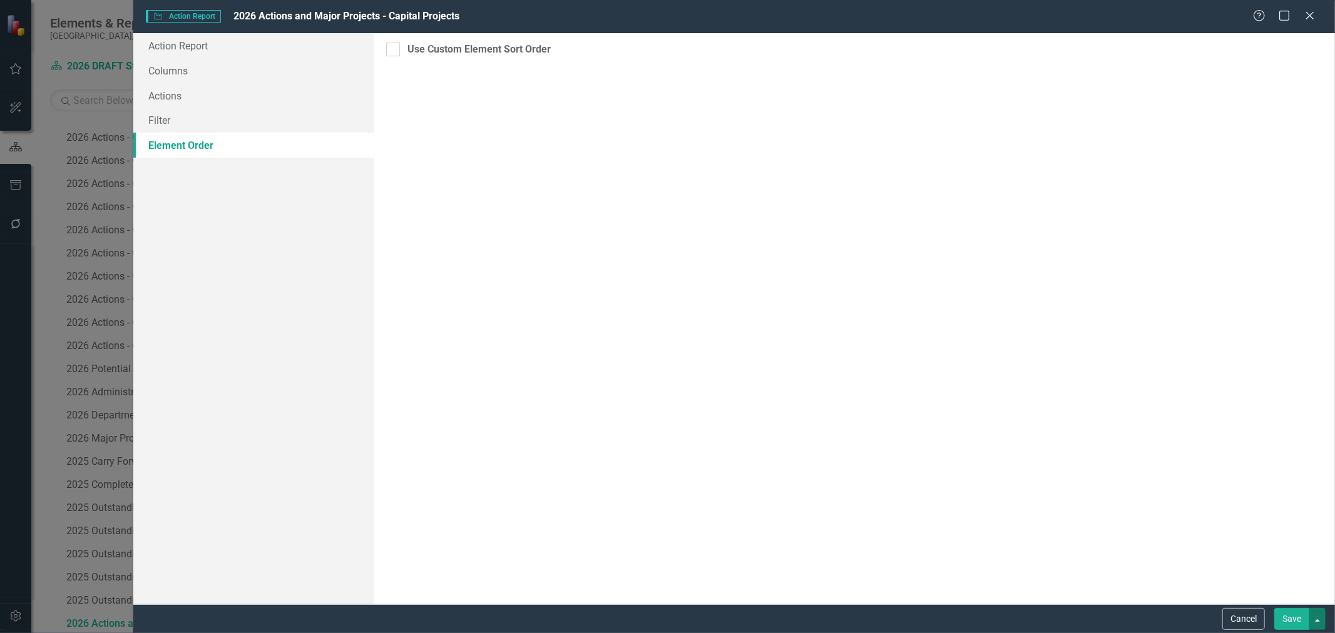
click at [1318, 621] on button "button" at bounding box center [1317, 619] width 16 height 22
click at [1302, 591] on link "Save and Continue" at bounding box center [1276, 596] width 99 height 23
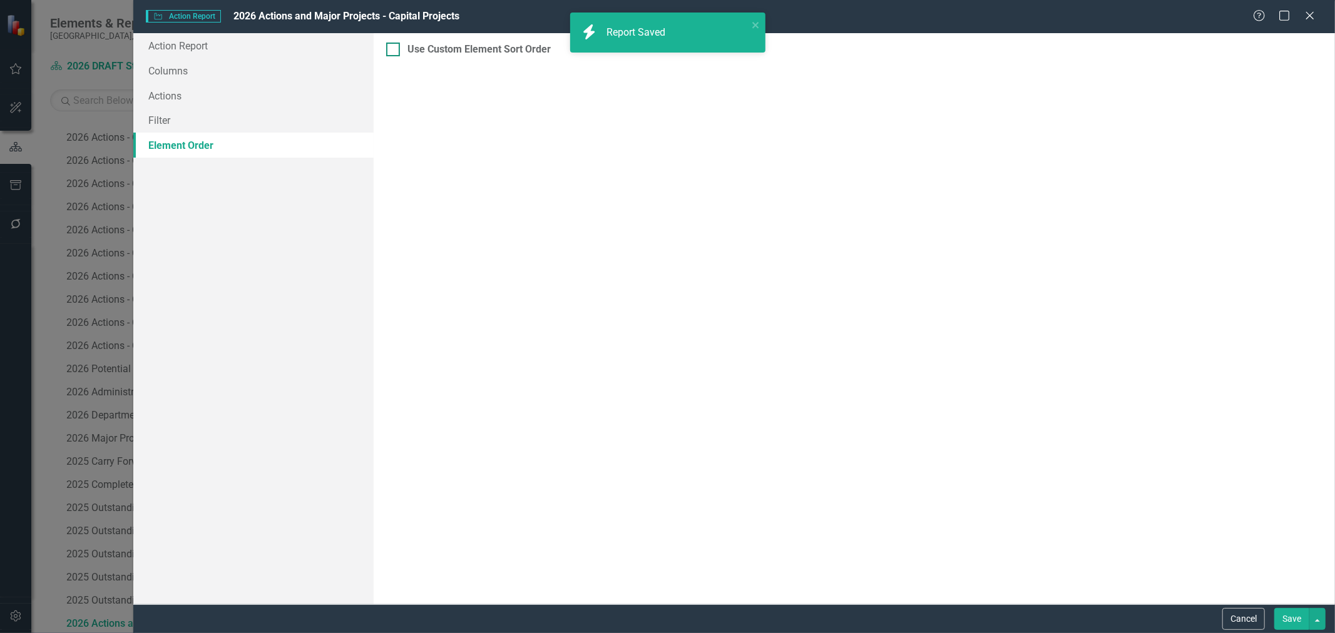
click at [391, 47] on input "Use Custom Element Sort Order" at bounding box center [390, 47] width 8 height 8
checkbox input "true"
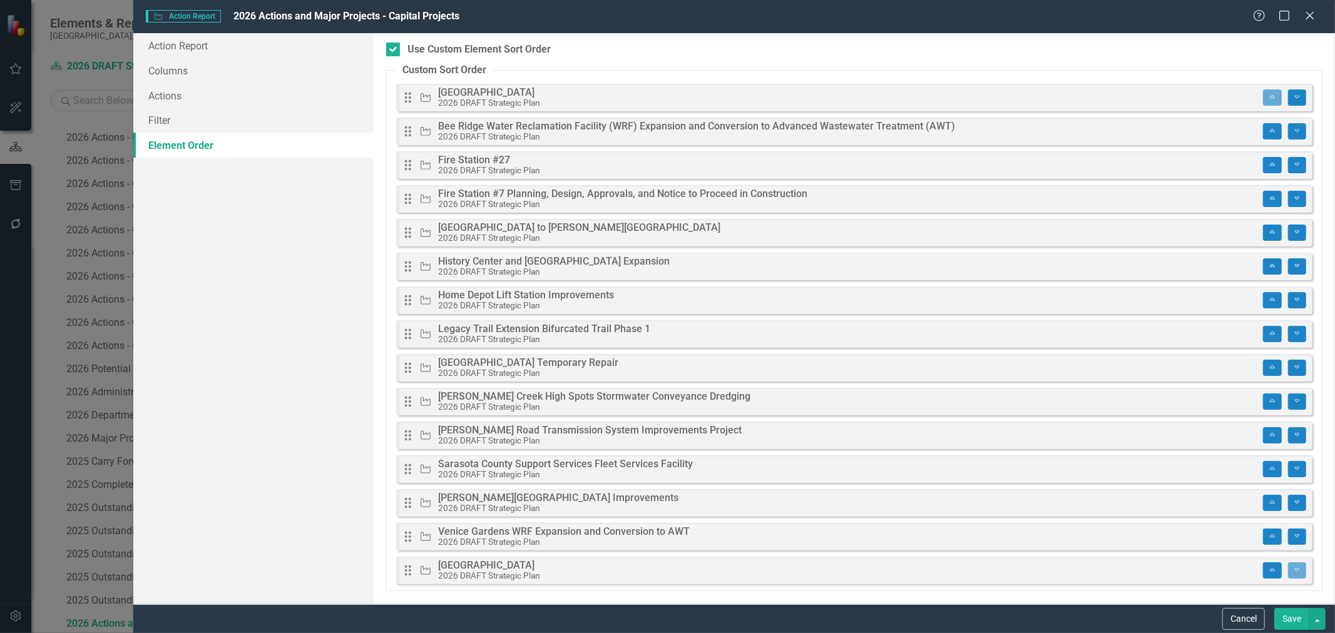
click at [1277, 617] on button "Save" at bounding box center [1291, 619] width 35 height 22
